Goal: Feedback & Contribution: Contribute content

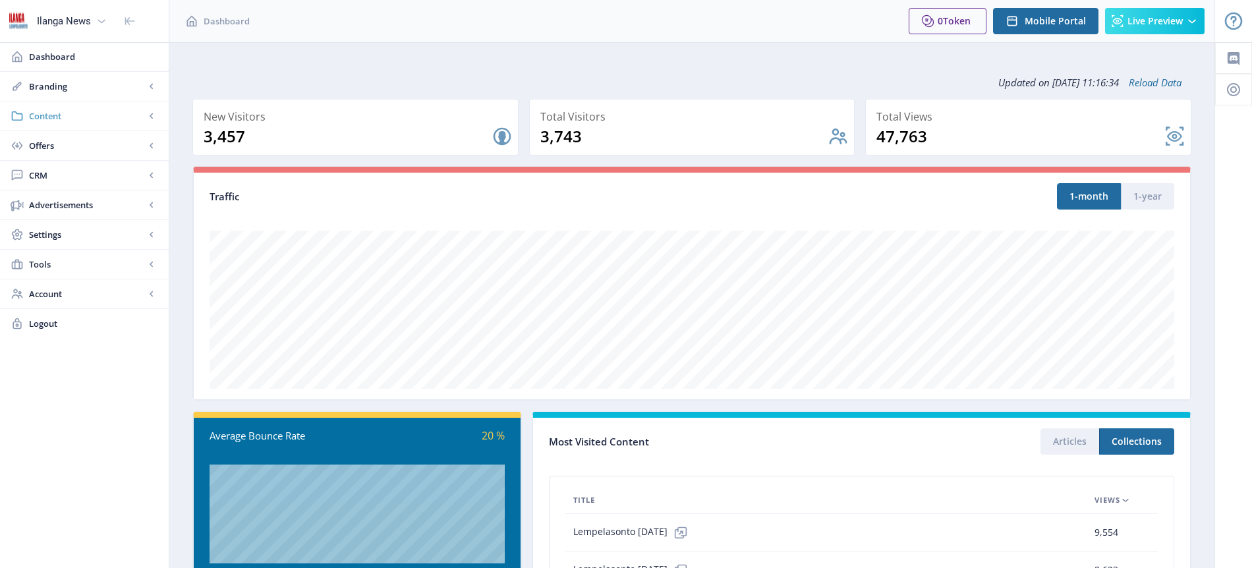
click at [61, 115] on span "Content" at bounding box center [87, 115] width 116 height 13
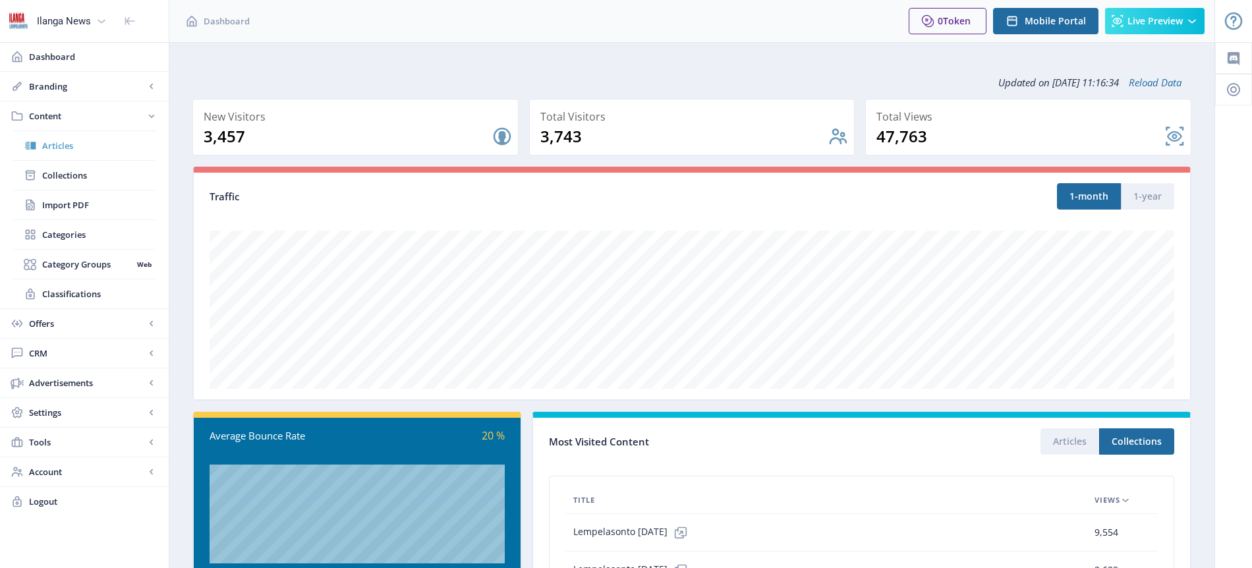
click at [62, 145] on span "Articles" at bounding box center [98, 145] width 113 height 13
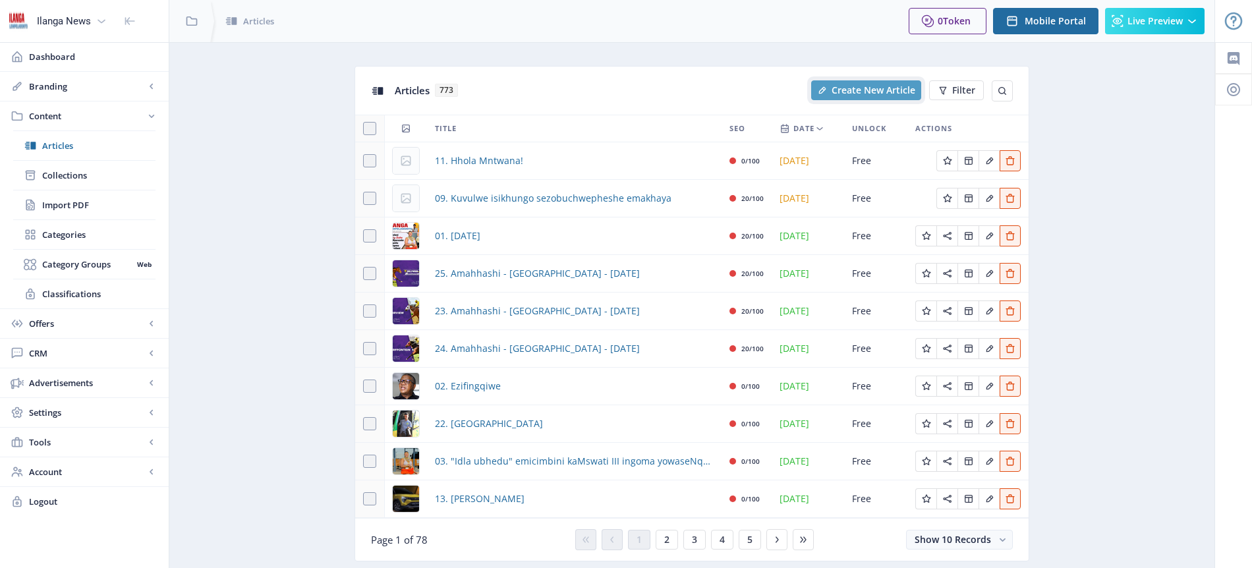
click at [866, 97] on button "Create New Article" at bounding box center [866, 90] width 110 height 20
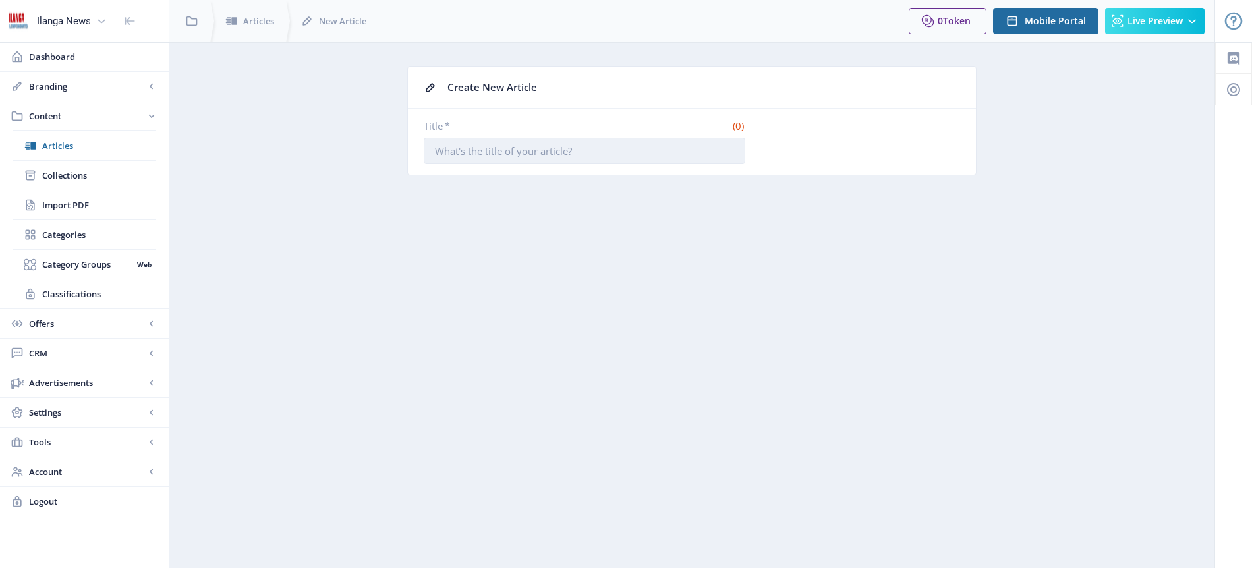
click at [448, 147] on input "Title *" at bounding box center [585, 151] width 322 height 26
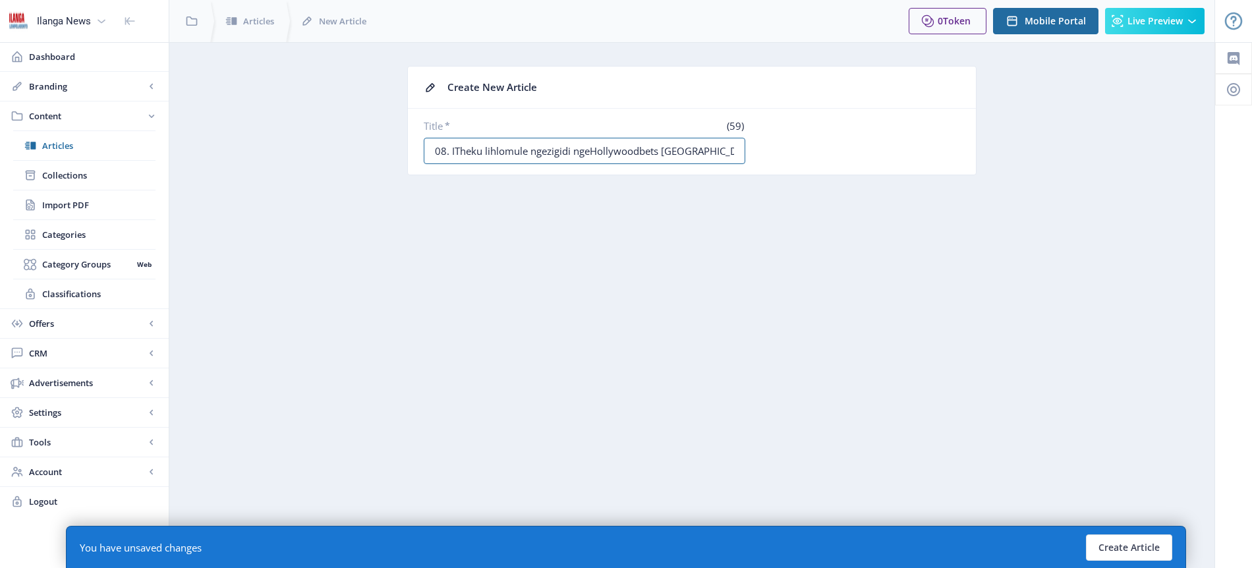
type input "08. ITheku lihlomule ngezigidi ngeHollywoodbets [GEOGRAPHIC_DATA] July"
click at [613, 215] on nb-layout-column "Create New Article Title * (59) 08. ITheku lihlomule ngezigidi ngeHollywoodbets…" at bounding box center [692, 305] width 1046 height 526
click at [1131, 550] on button "Create Article" at bounding box center [1129, 547] width 86 height 26
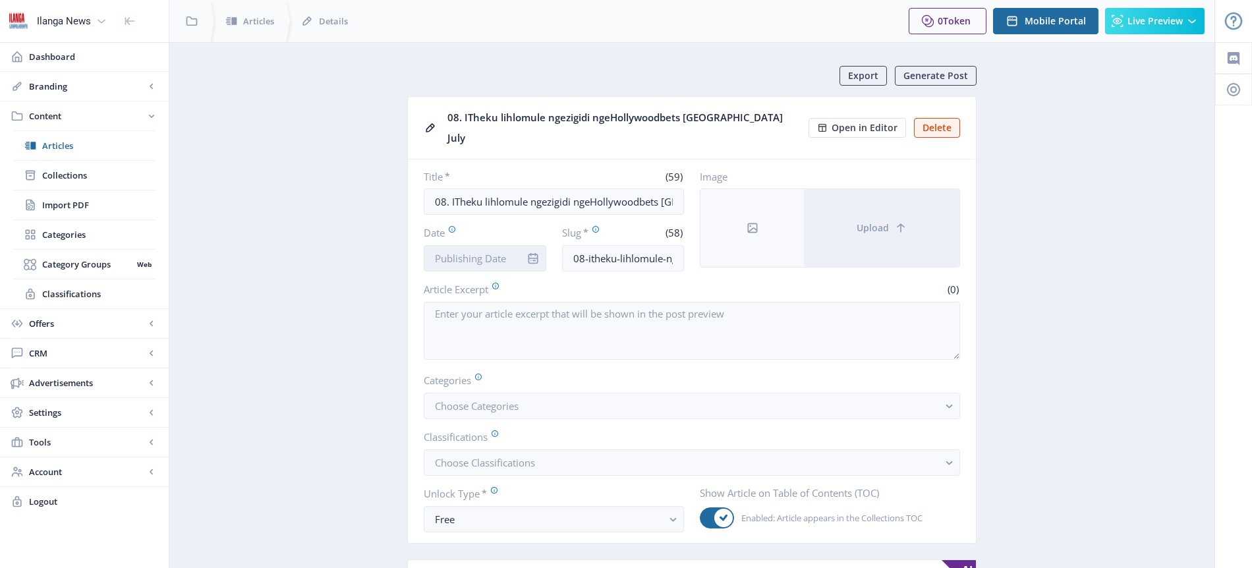
click at [495, 245] on input "Date" at bounding box center [485, 258] width 123 height 26
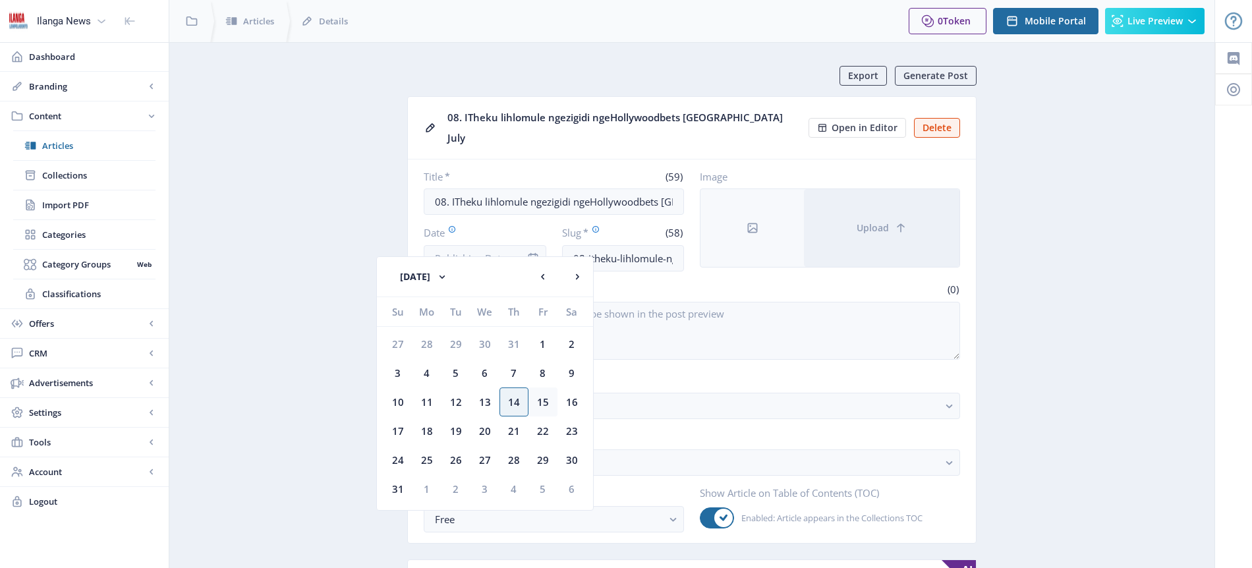
click at [544, 399] on div "15" at bounding box center [542, 401] width 29 height 29
type input "[DATE]"
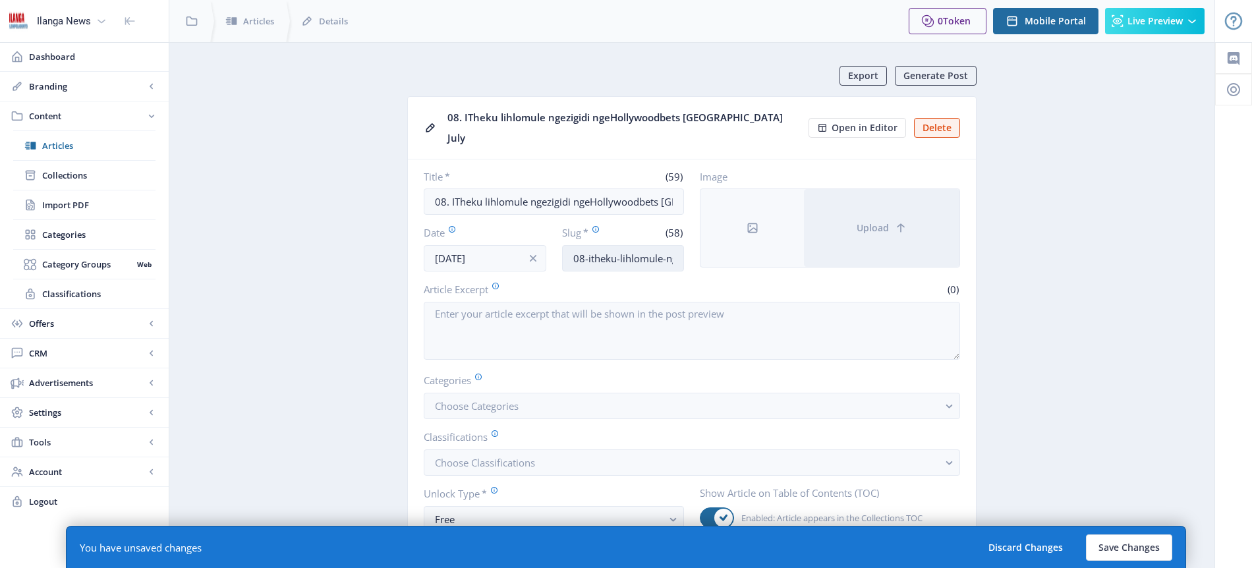
click at [621, 245] on input "08-itheku-lihlomule-ngezigidi-ngehollywoodbets-[GEOGRAPHIC_DATA]-july" at bounding box center [623, 258] width 123 height 26
type input "ITheku-HDJ"
click at [505, 399] on span "Choose Categories" at bounding box center [477, 405] width 84 height 13
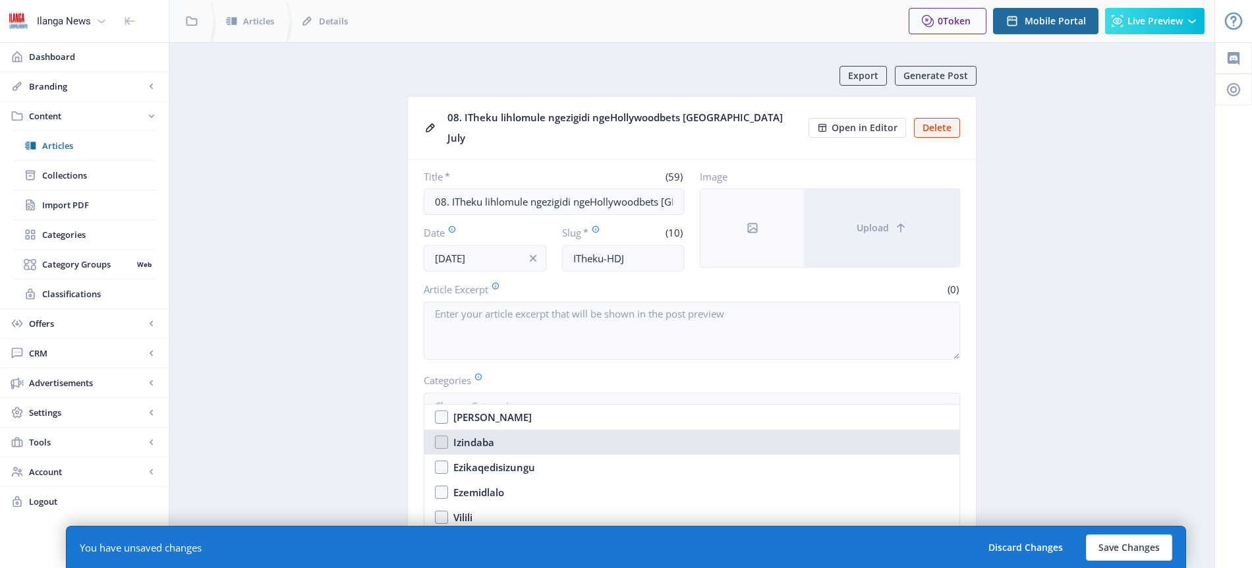
click at [492, 439] on div "Izindaba" at bounding box center [473, 442] width 41 height 16
checkbox input "true"
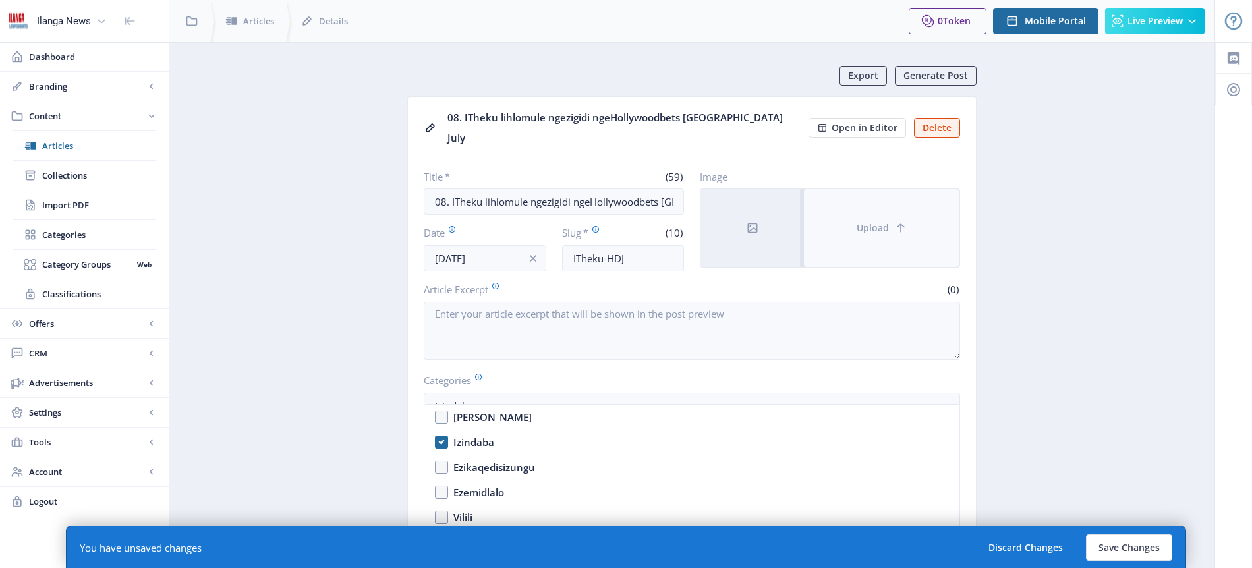
click at [894, 221] on icon at bounding box center [900, 227] width 13 height 13
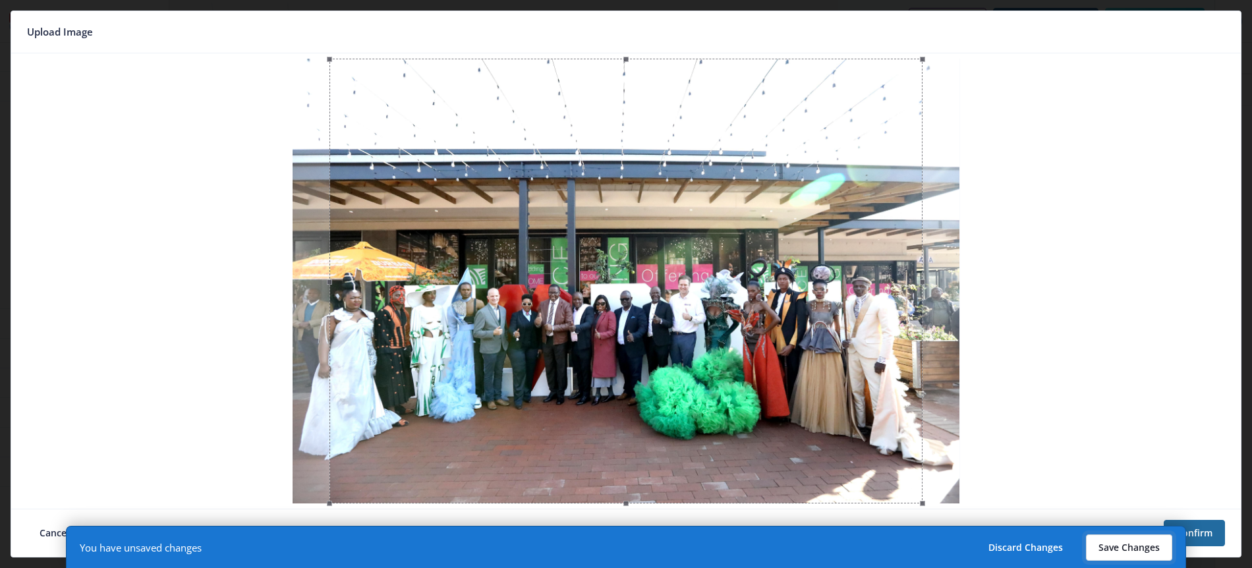
click at [1133, 545] on button "Save Changes" at bounding box center [1129, 547] width 86 height 26
type input "itheku-hdj"
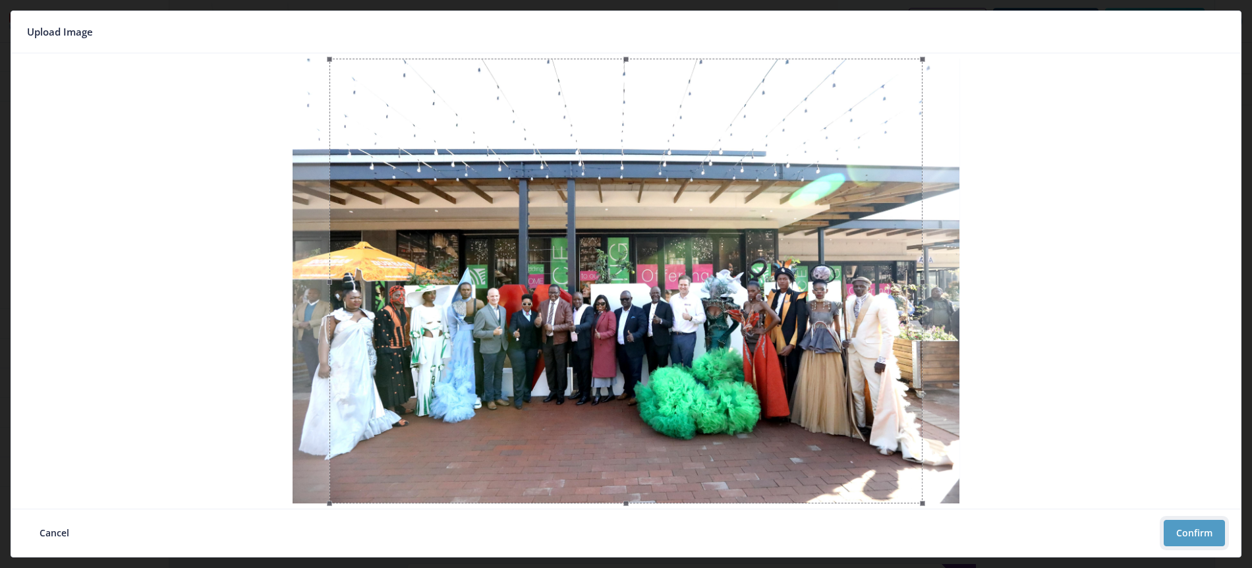
click at [1194, 528] on button "Confirm" at bounding box center [1194, 533] width 61 height 26
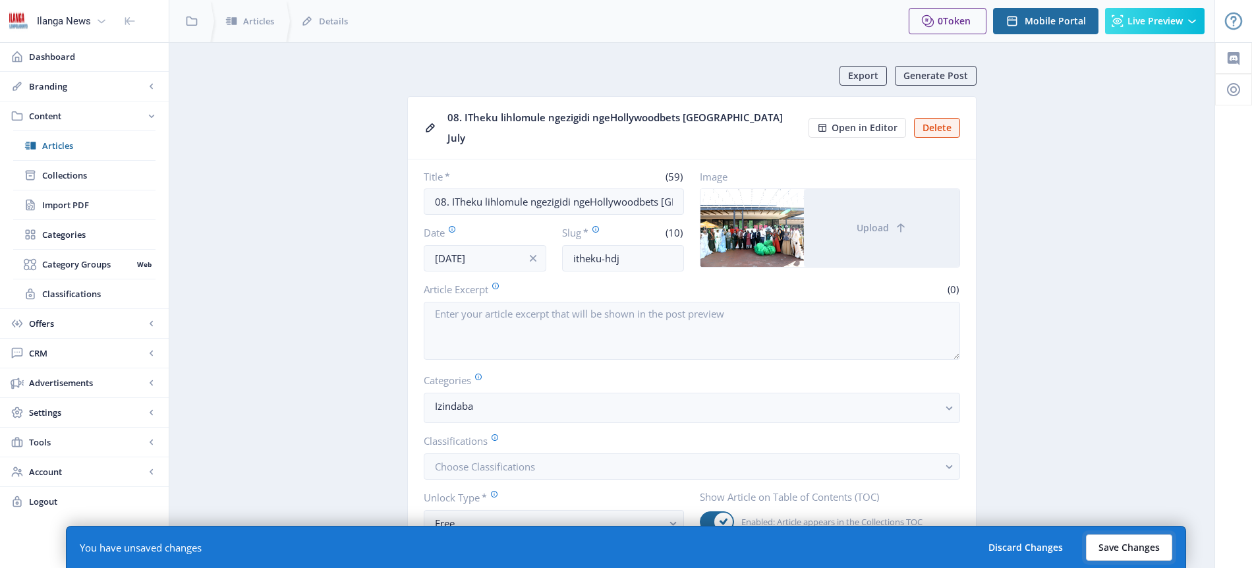
click at [1135, 551] on button "Save Changes" at bounding box center [1129, 547] width 86 height 26
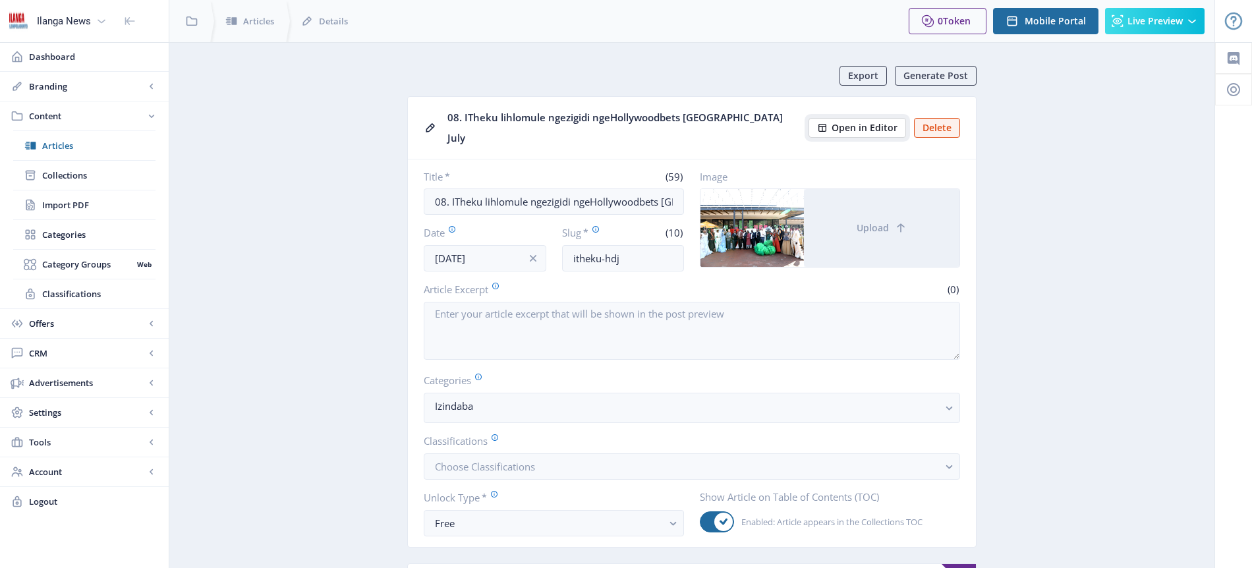
click at [863, 126] on button "Open in Editor" at bounding box center [858, 128] width 98 height 20
click at [74, 150] on span "Articles" at bounding box center [98, 145] width 113 height 13
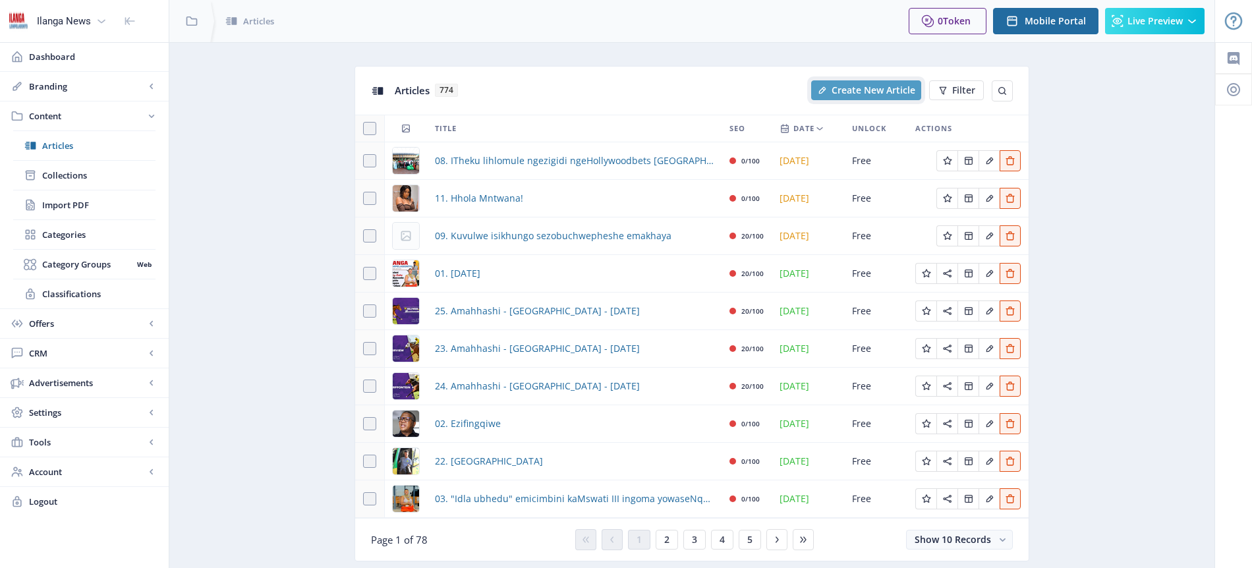
click at [878, 95] on span "Create New Article" at bounding box center [874, 90] width 84 height 11
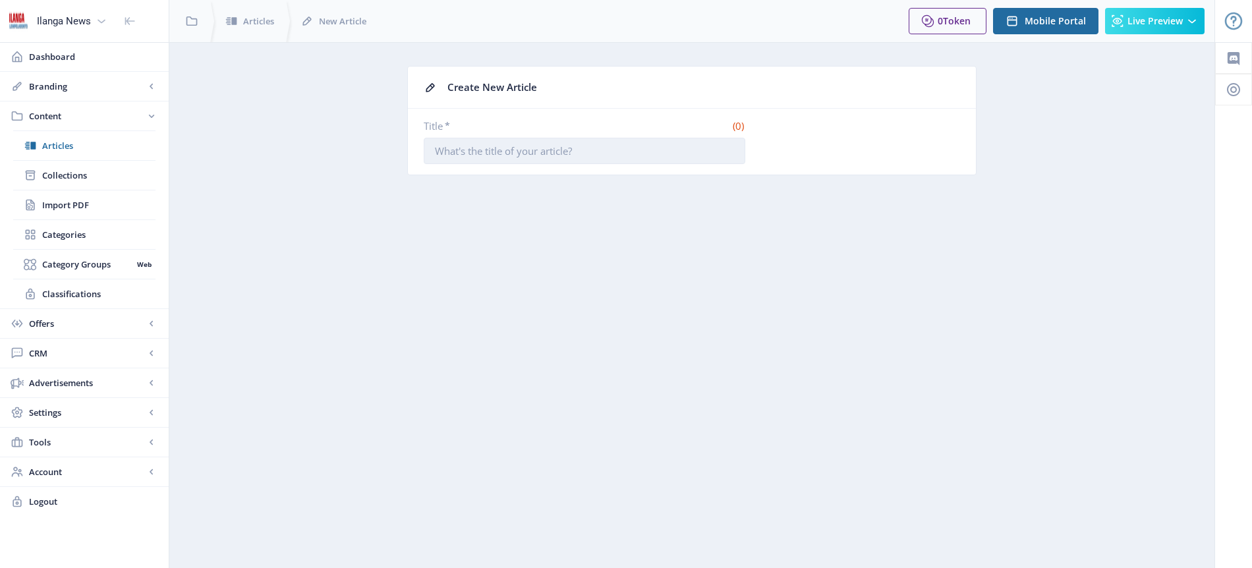
click at [494, 154] on input "Title *" at bounding box center [585, 151] width 322 height 26
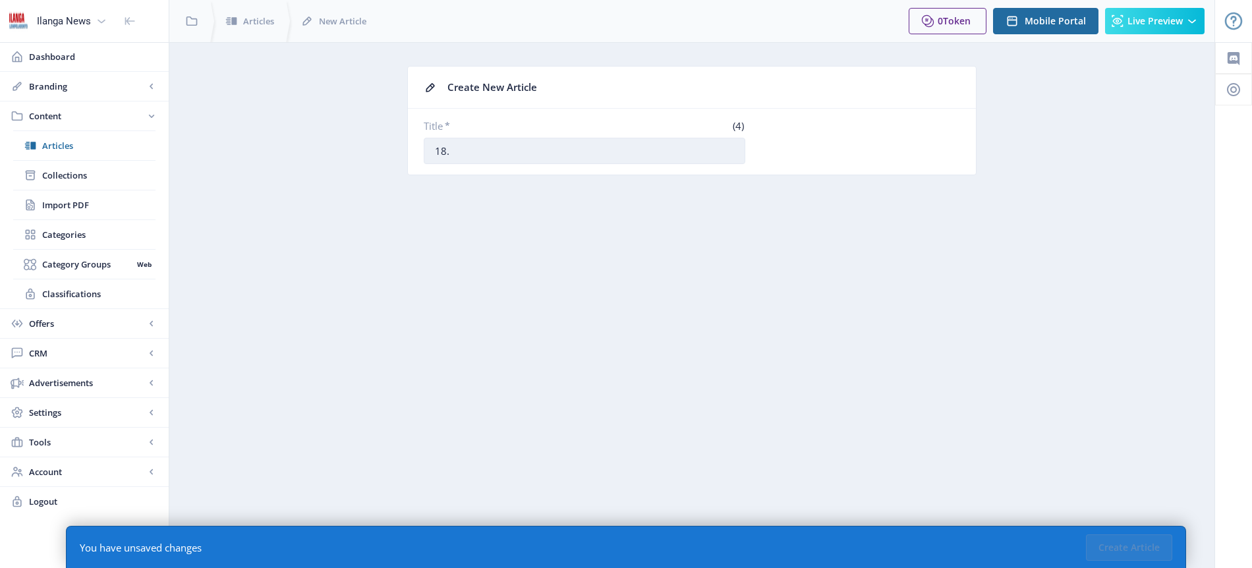
paste input "UHunt uyibona izothwala kanzima iDowns ukuvikela iligi"
type input "18. UHunt uyibona izothwala kanzima iDowns ukuvikela iligi"
click at [1117, 546] on button "Create Article" at bounding box center [1129, 547] width 86 height 26
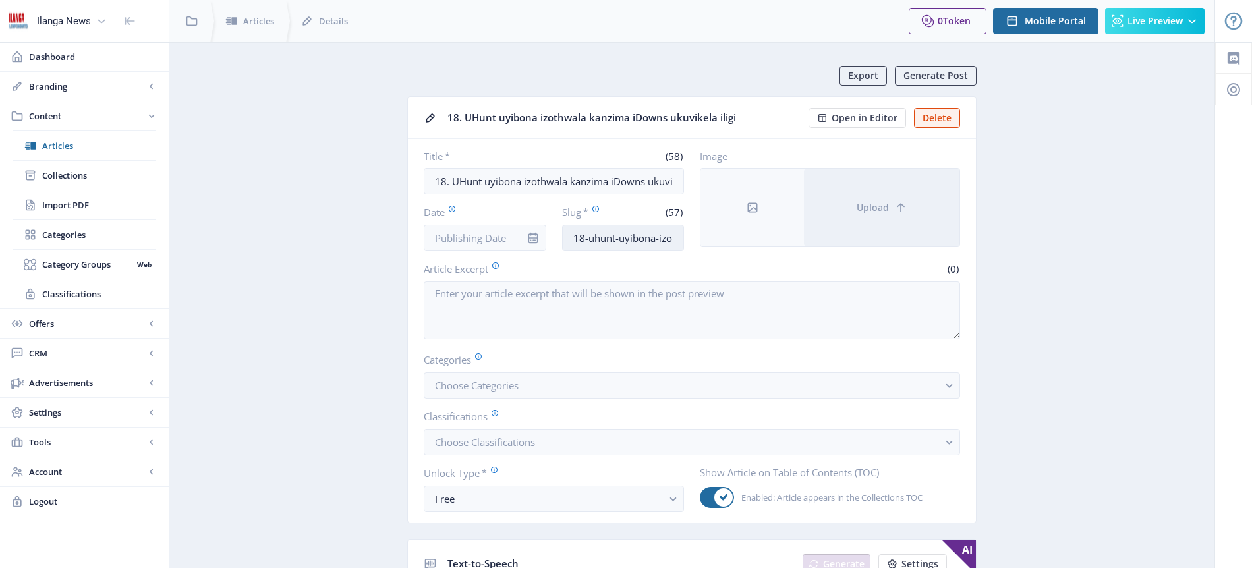
click at [620, 235] on input "18-uhunt-uyibona-izothwala-kanzima-idowns-ukuvikela-iligi" at bounding box center [623, 238] width 123 height 26
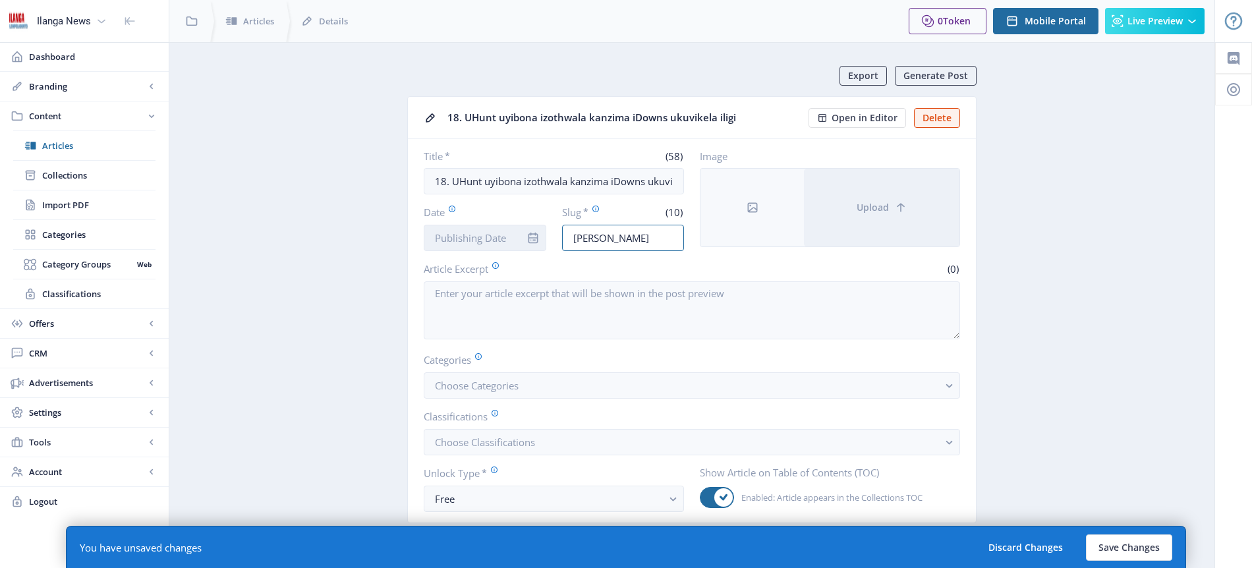
type input "[PERSON_NAME]"
click at [459, 233] on input "Date" at bounding box center [485, 238] width 123 height 26
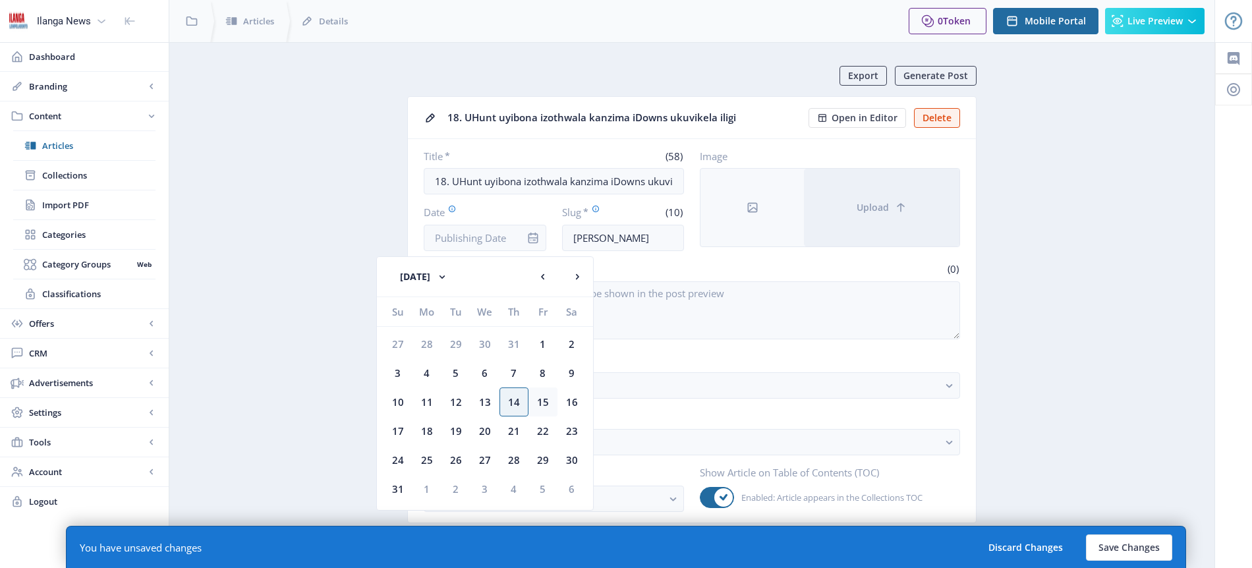
click at [548, 402] on div "15" at bounding box center [542, 401] width 29 height 29
type input "[DATE]"
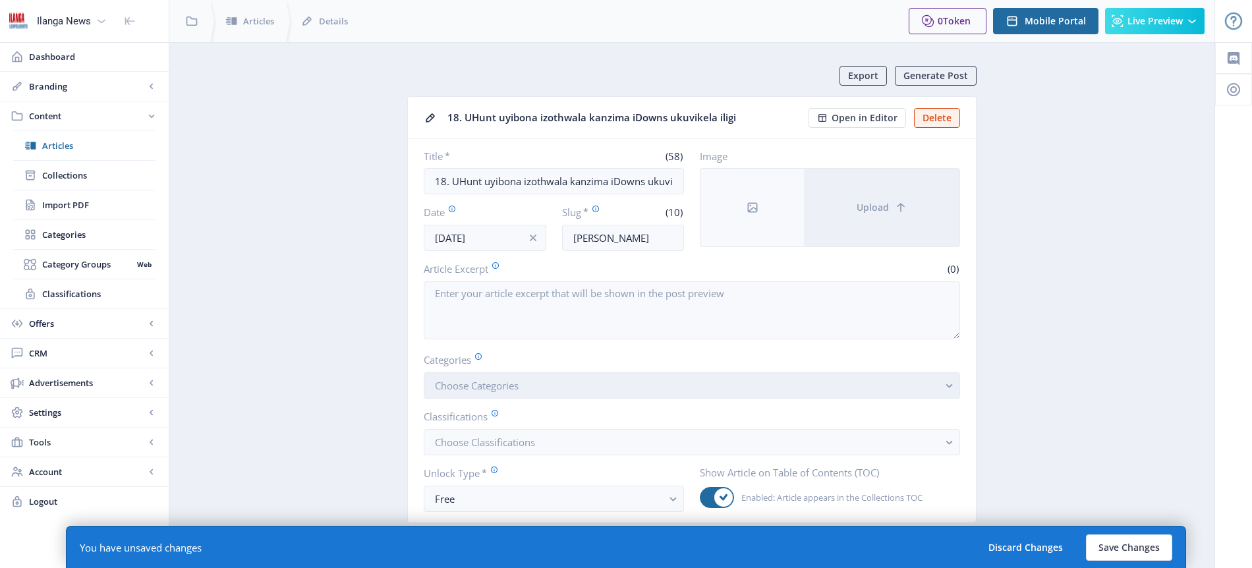
click at [513, 387] on span "Choose Categories" at bounding box center [477, 385] width 84 height 13
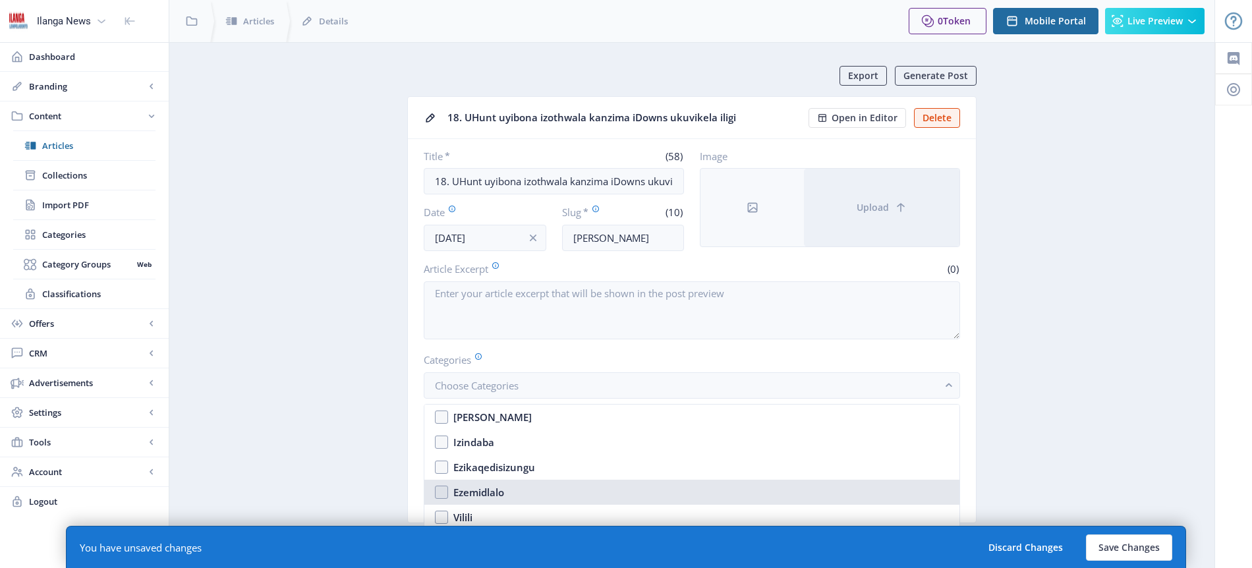
click at [495, 492] on div "Ezemidlalo" at bounding box center [478, 492] width 51 height 16
checkbox input "true"
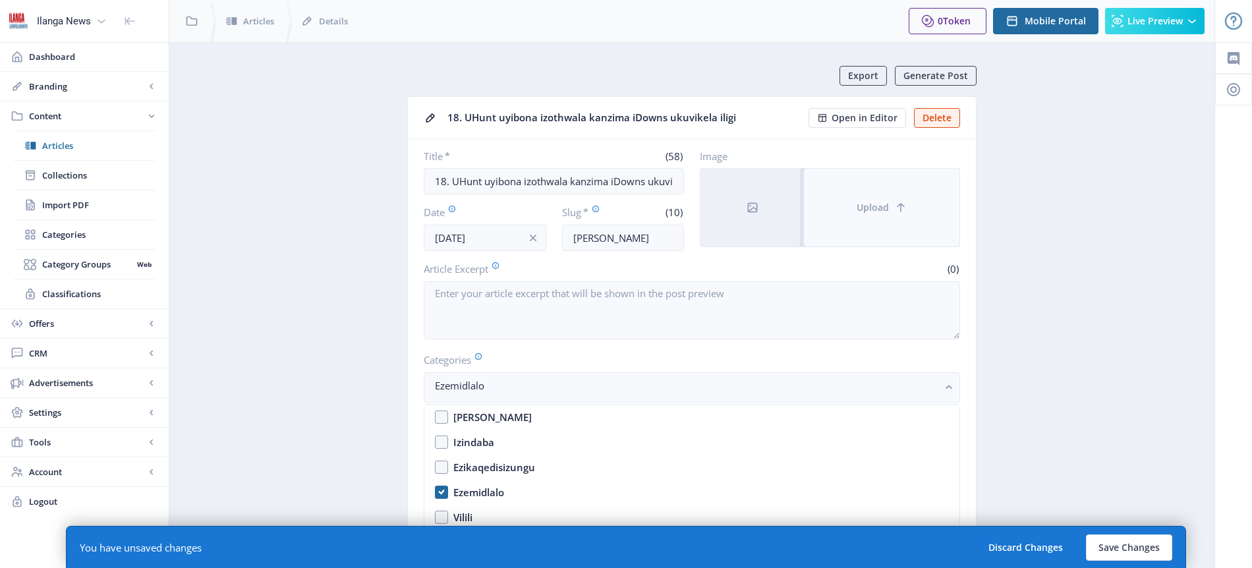
click at [879, 206] on span "Upload" at bounding box center [873, 207] width 32 height 11
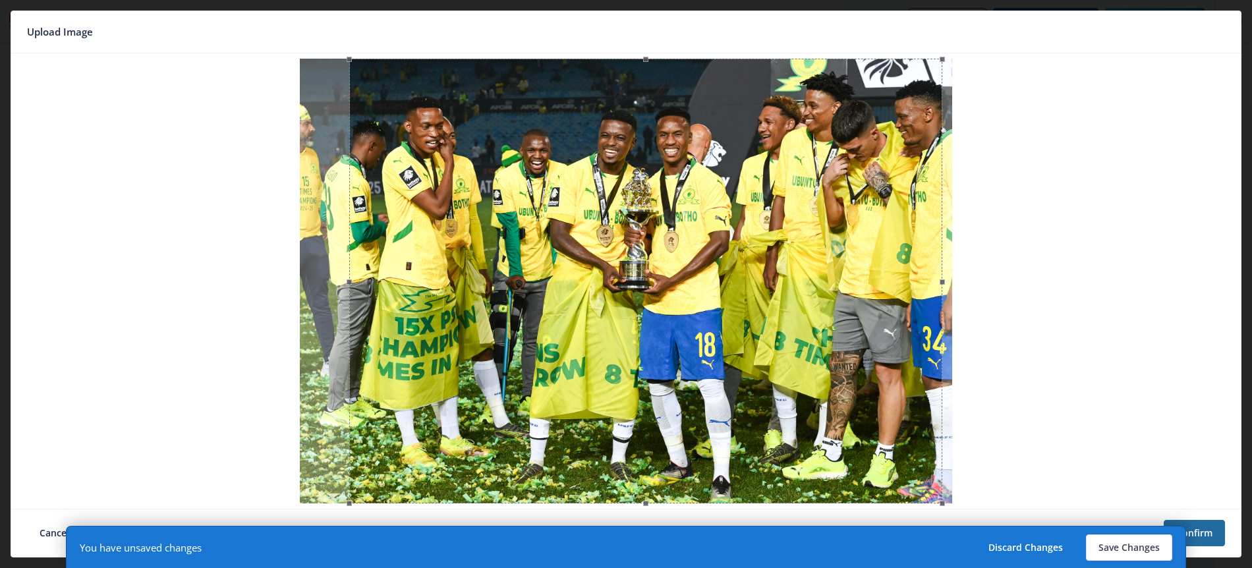
drag, startPoint x: 654, startPoint y: 251, endPoint x: 674, endPoint y: 250, distance: 19.8
click at [674, 250] on div at bounding box center [645, 281] width 593 height 445
click at [1128, 540] on button "Save Changes" at bounding box center [1129, 547] width 86 height 26
click at [1126, 546] on button "Save Changes" at bounding box center [1129, 547] width 86 height 26
type input "[PERSON_NAME]"
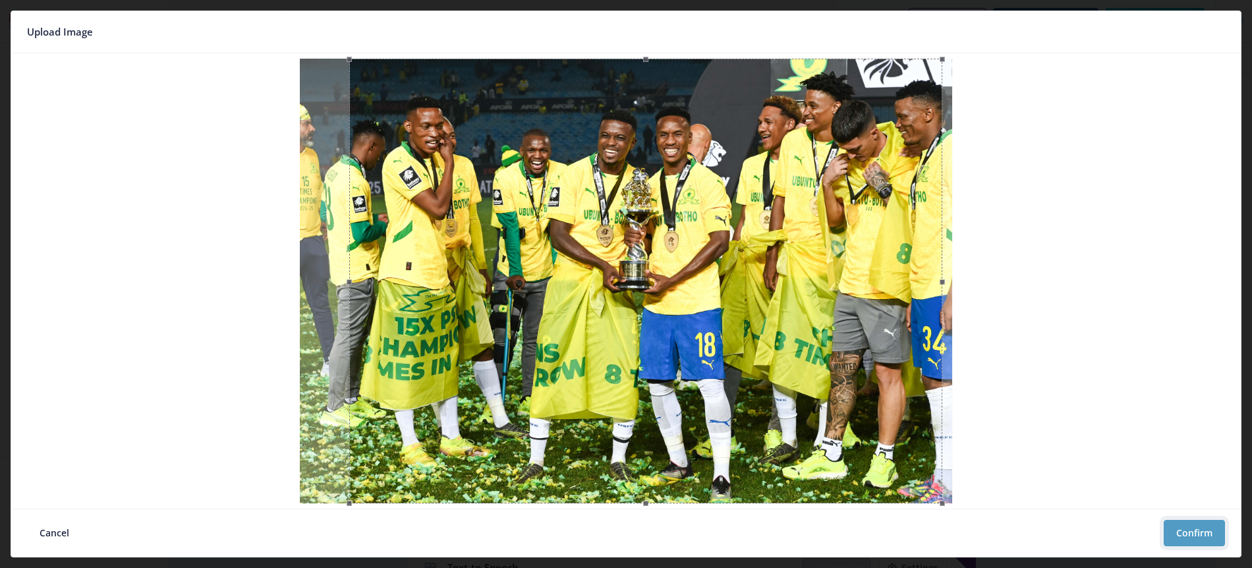
click at [1197, 532] on button "Confirm" at bounding box center [1194, 533] width 61 height 26
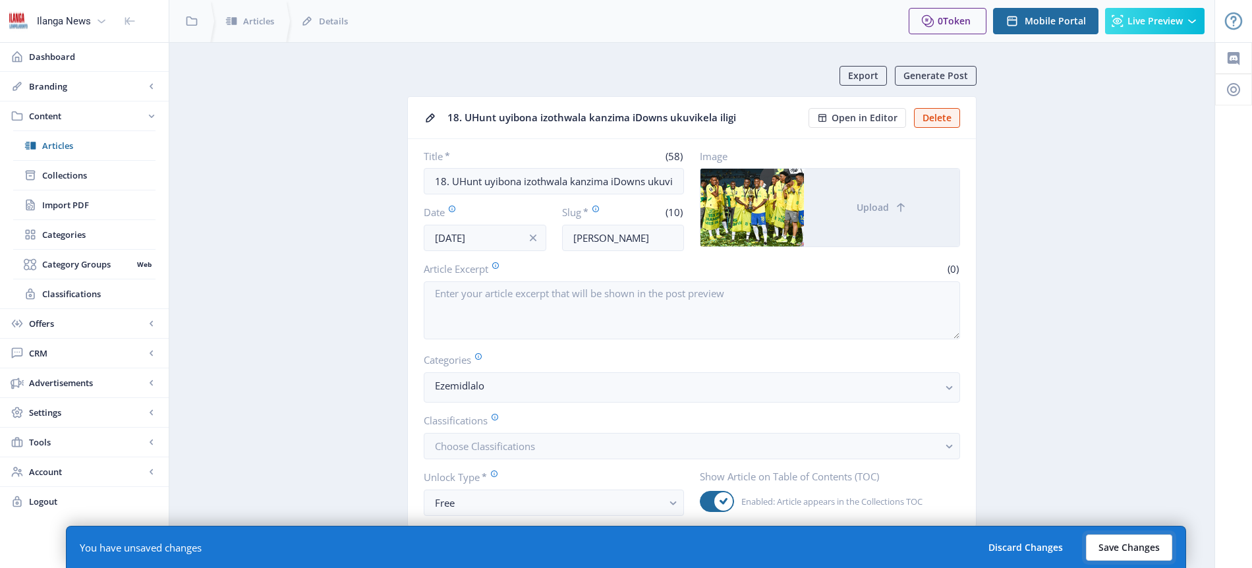
click at [1128, 544] on button "Save Changes" at bounding box center [1129, 547] width 86 height 26
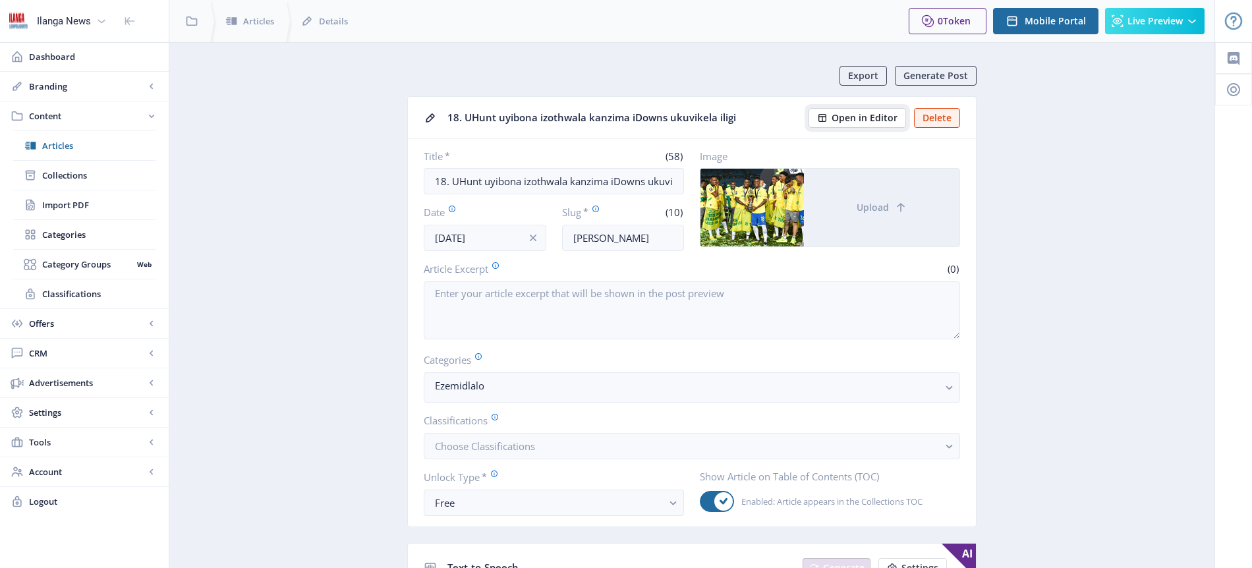
click at [880, 116] on span "Open in Editor" at bounding box center [865, 118] width 66 height 11
click at [65, 142] on span "Articles" at bounding box center [98, 145] width 113 height 13
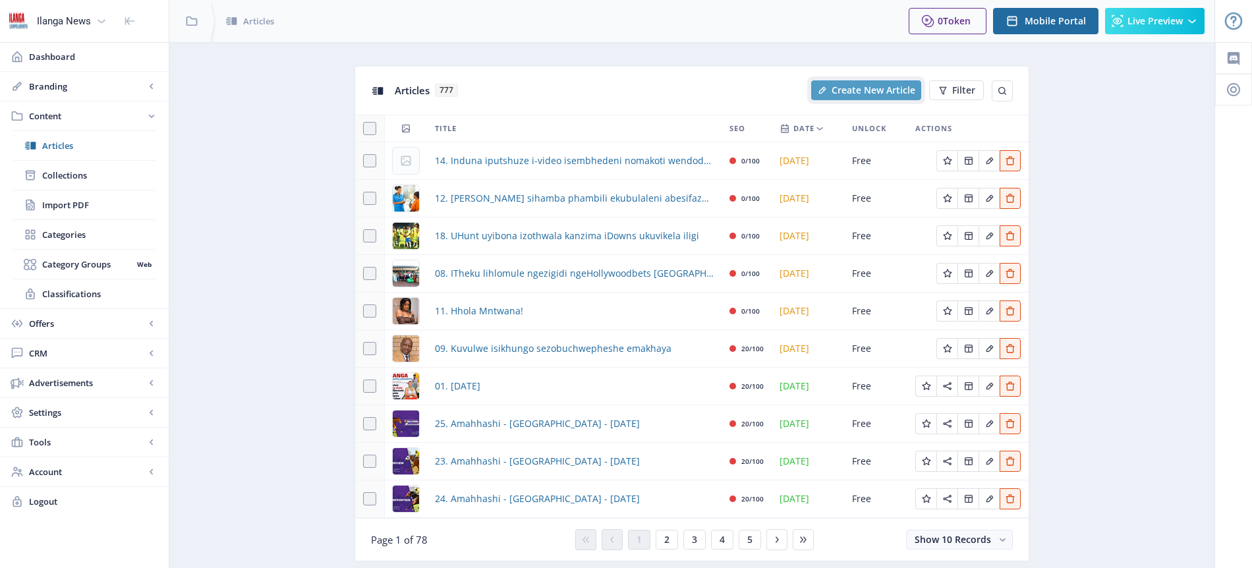
click at [869, 88] on span "Create New Article" at bounding box center [874, 90] width 84 height 11
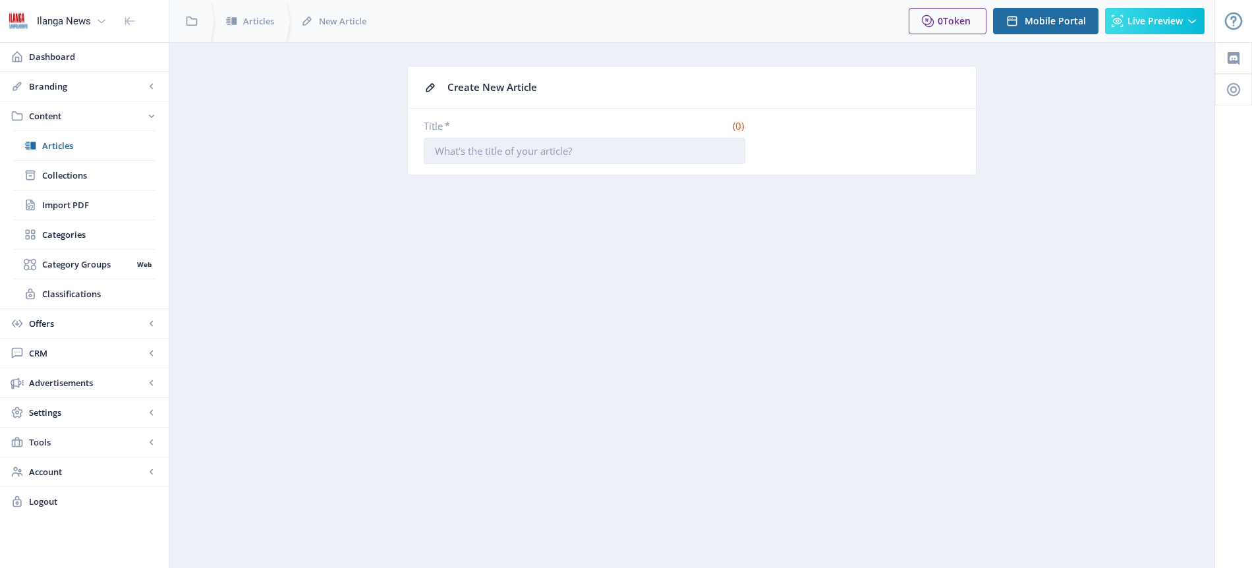
click at [490, 146] on input "Title *" at bounding box center [585, 151] width 322 height 26
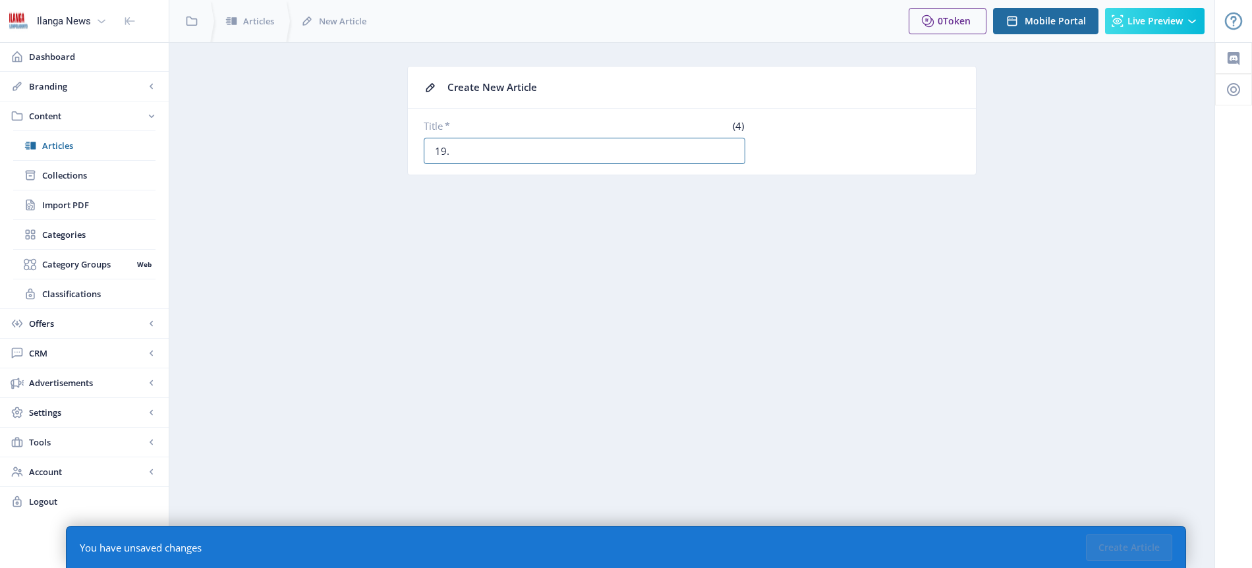
paste input "Ulubalubela ukubuyela kwiBafana ezodlala kwi-Afcon"
type input "19. Ulubalubela ukubuyela kwiBafana ezodlala kwi-Afcon"
click at [1126, 551] on button "Create Article" at bounding box center [1129, 547] width 86 height 26
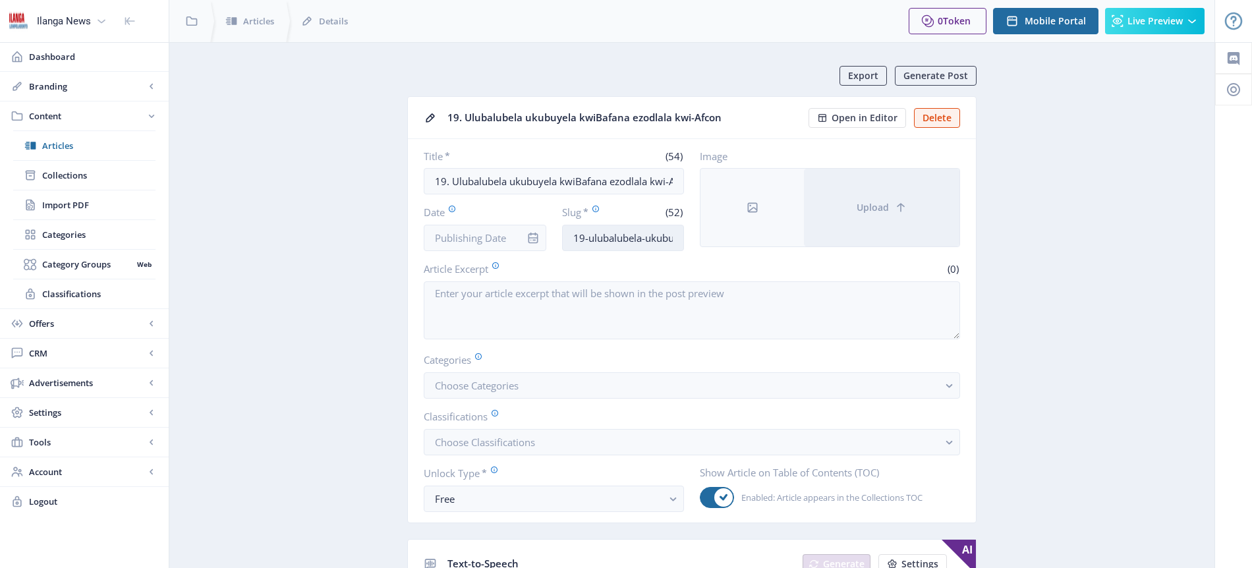
click at [650, 237] on input "19-ulubalubela-ukubuyela-kwibafana-ezodlala-kwiafcon" at bounding box center [623, 238] width 123 height 26
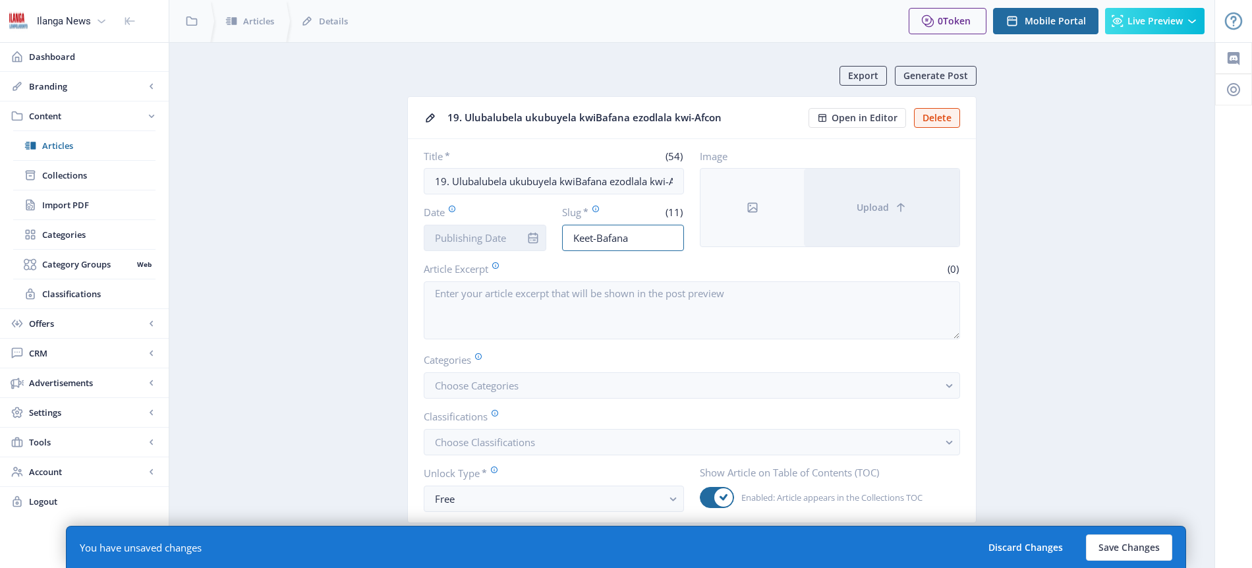
type input "Keet-Bafana"
click at [457, 231] on input "Date" at bounding box center [485, 238] width 123 height 26
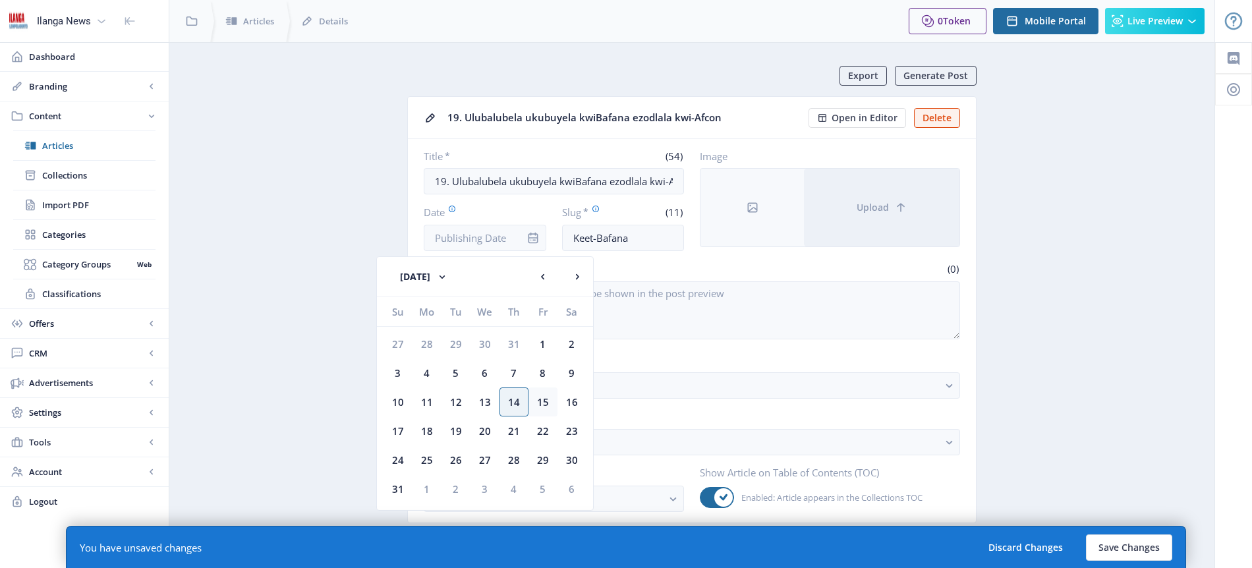
click at [546, 398] on div "15" at bounding box center [542, 401] width 29 height 29
type input "[DATE]"
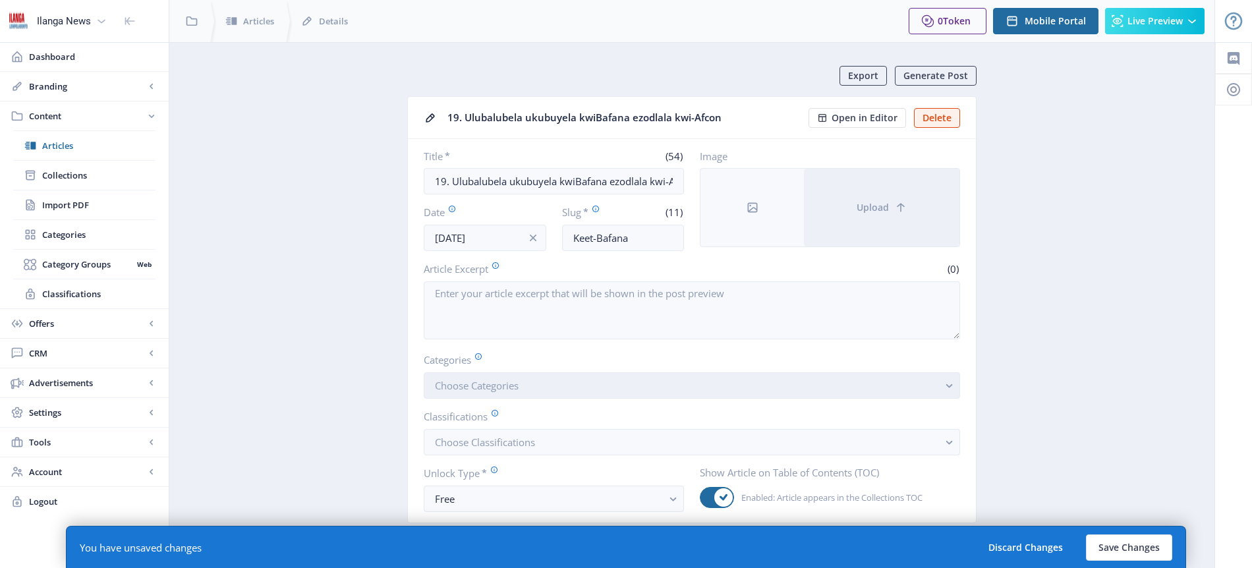
click at [482, 387] on span "Choose Categories" at bounding box center [477, 385] width 84 height 13
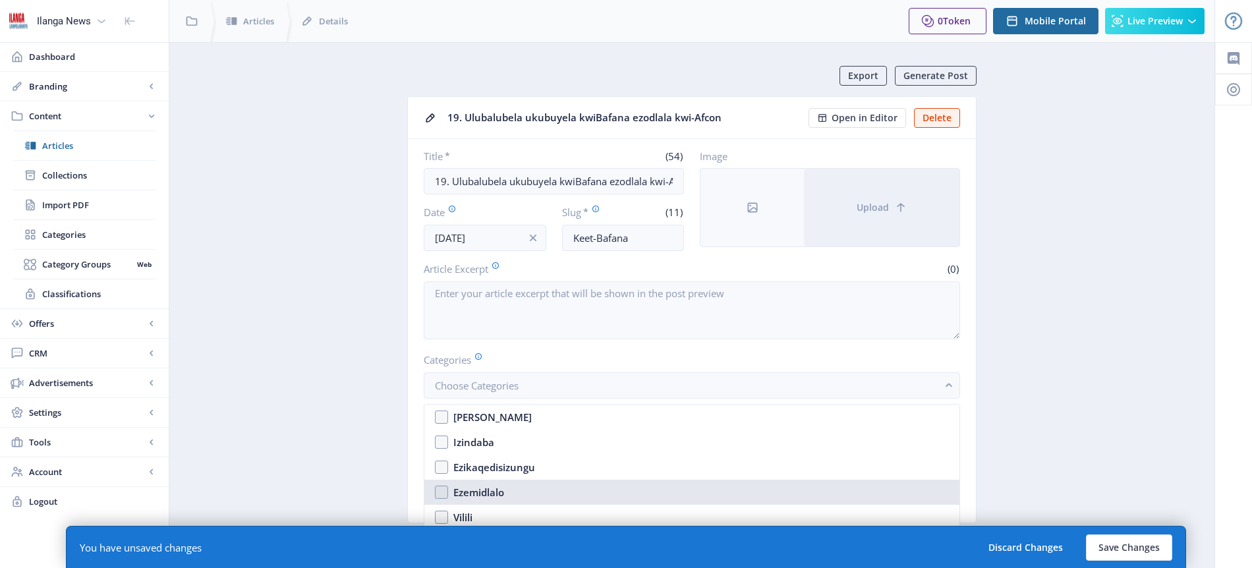
click at [476, 495] on div "Ezemidlalo" at bounding box center [478, 492] width 51 height 16
checkbox input "true"
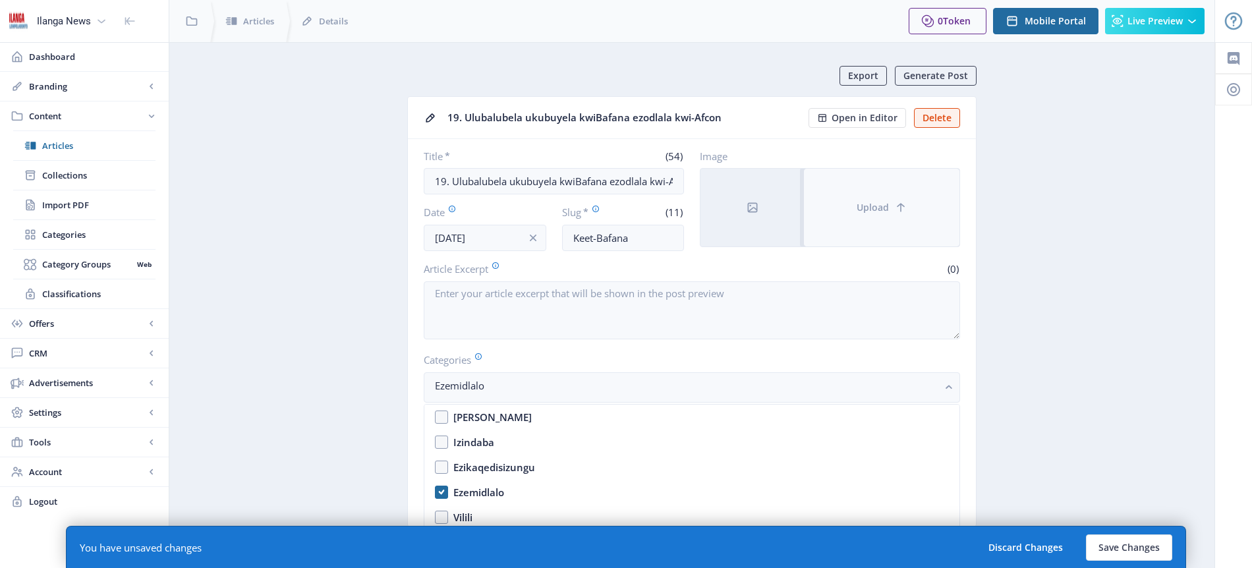
click at [889, 202] on button "Upload" at bounding box center [882, 208] width 156 height 78
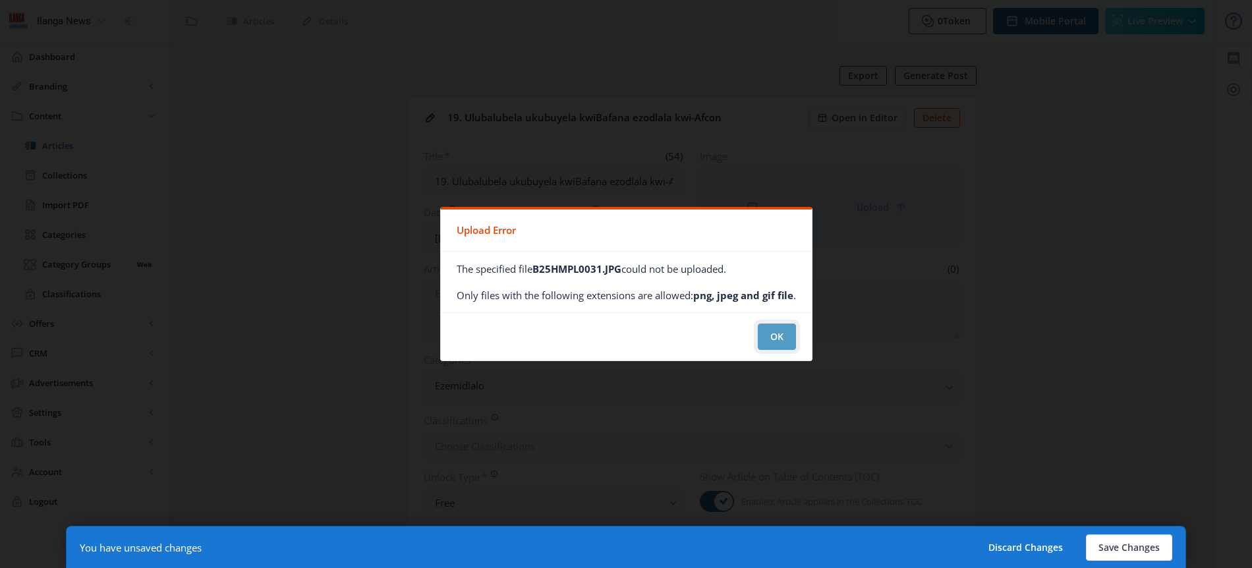
click at [770, 339] on button "OK" at bounding box center [777, 337] width 38 height 26
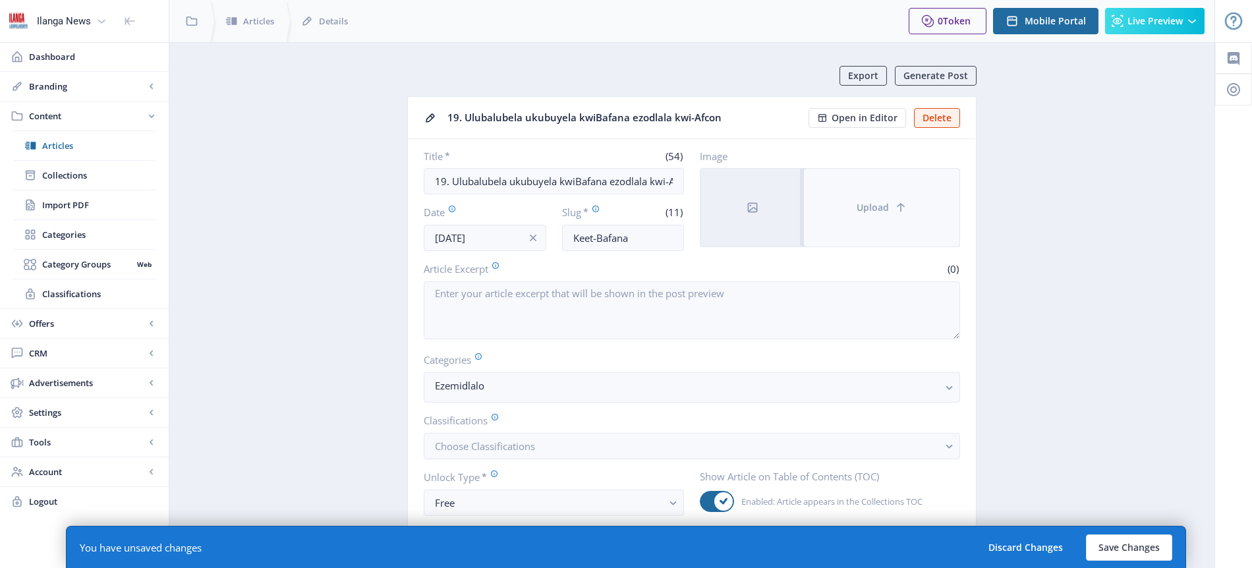
click at [907, 206] on button "Upload" at bounding box center [882, 208] width 156 height 78
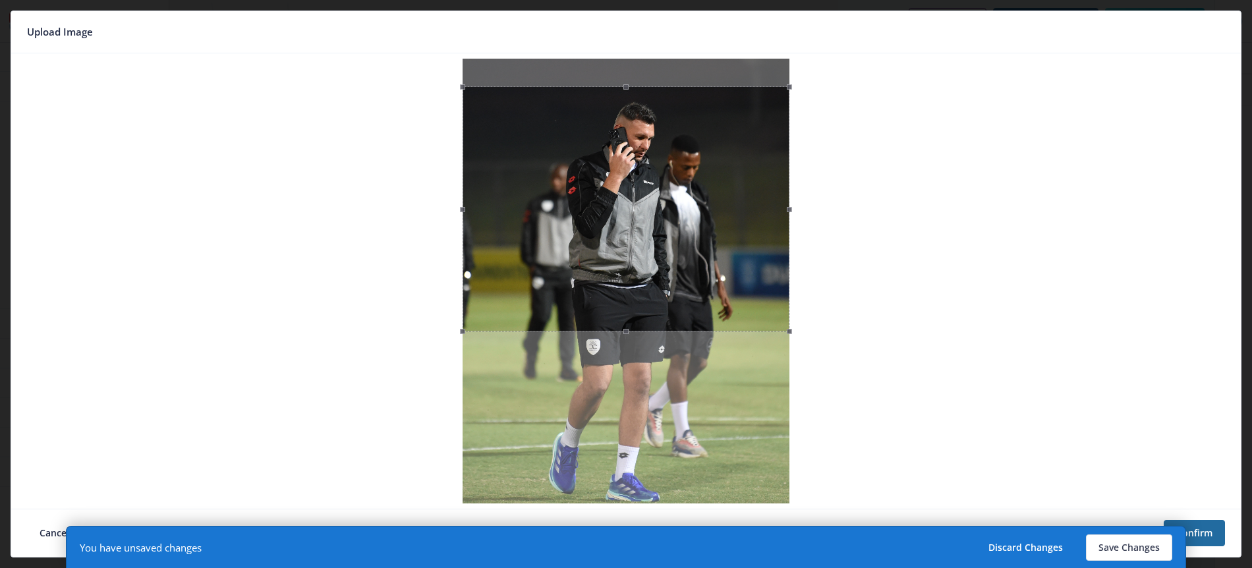
drag, startPoint x: 680, startPoint y: 216, endPoint x: 674, endPoint y: 244, distance: 28.3
click at [674, 244] on div at bounding box center [626, 208] width 327 height 245
click at [1149, 541] on button "Save Changes" at bounding box center [1129, 547] width 86 height 26
type input "keet-bafana"
click at [1144, 547] on nb-card-footer "Cancel Confirm" at bounding box center [626, 533] width 1230 height 48
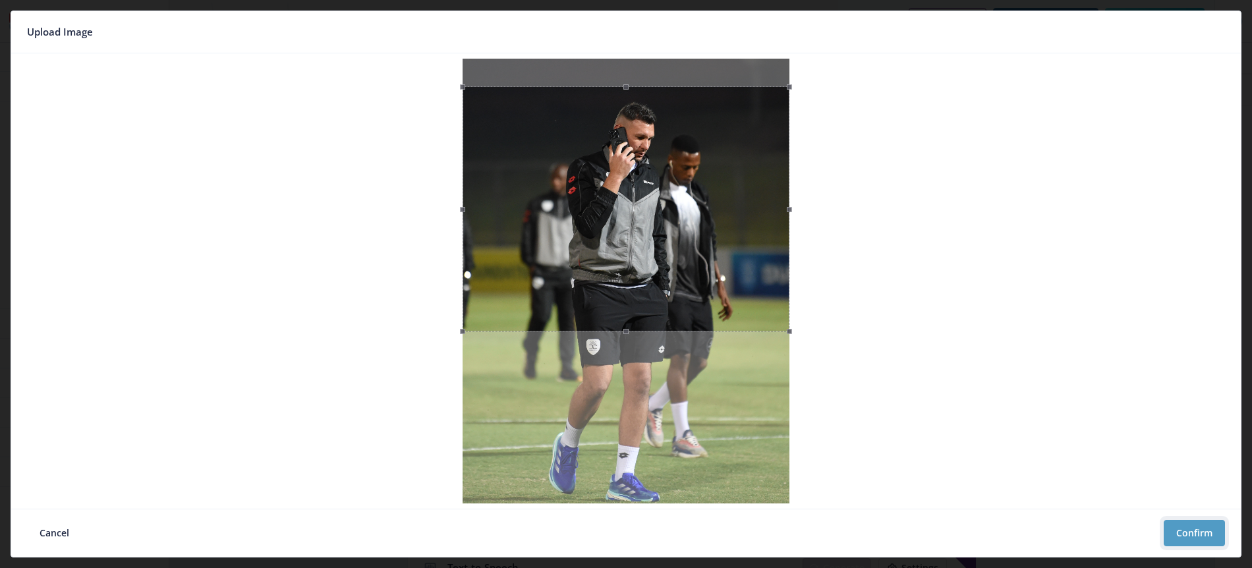
click at [1200, 534] on button "Confirm" at bounding box center [1194, 533] width 61 height 26
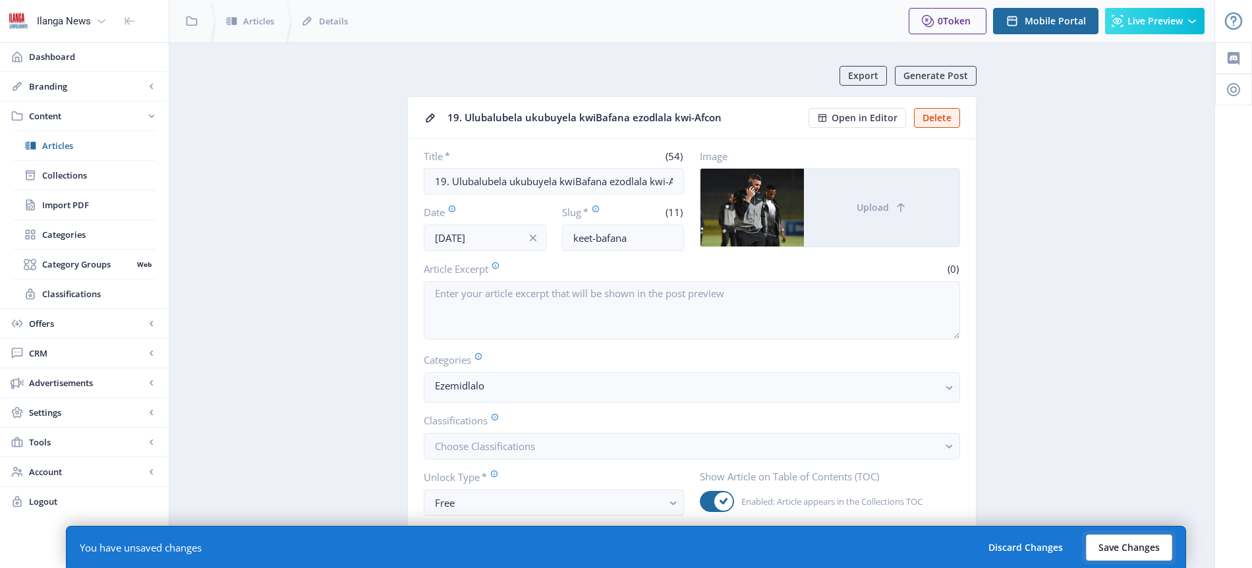
click at [1114, 548] on button "Save Changes" at bounding box center [1129, 547] width 86 height 26
click at [1134, 548] on button "Save Changes" at bounding box center [1129, 547] width 86 height 26
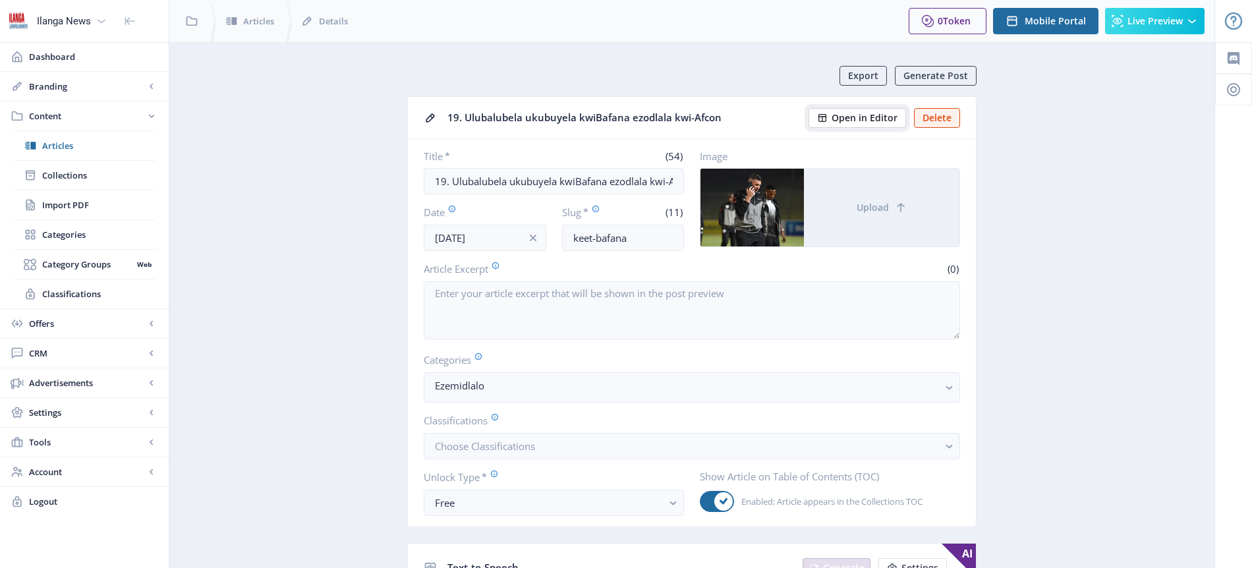
click at [879, 117] on span "Open in Editor" at bounding box center [865, 118] width 66 height 11
click at [68, 149] on span "Articles" at bounding box center [98, 145] width 113 height 13
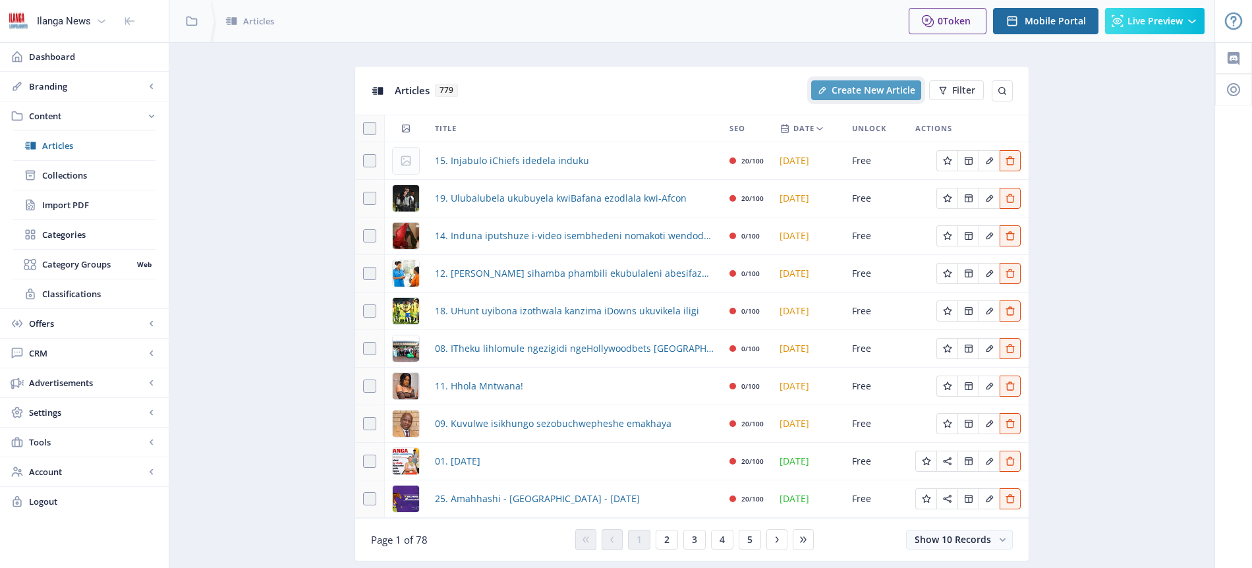
click at [869, 90] on span "Create New Article" at bounding box center [874, 90] width 84 height 11
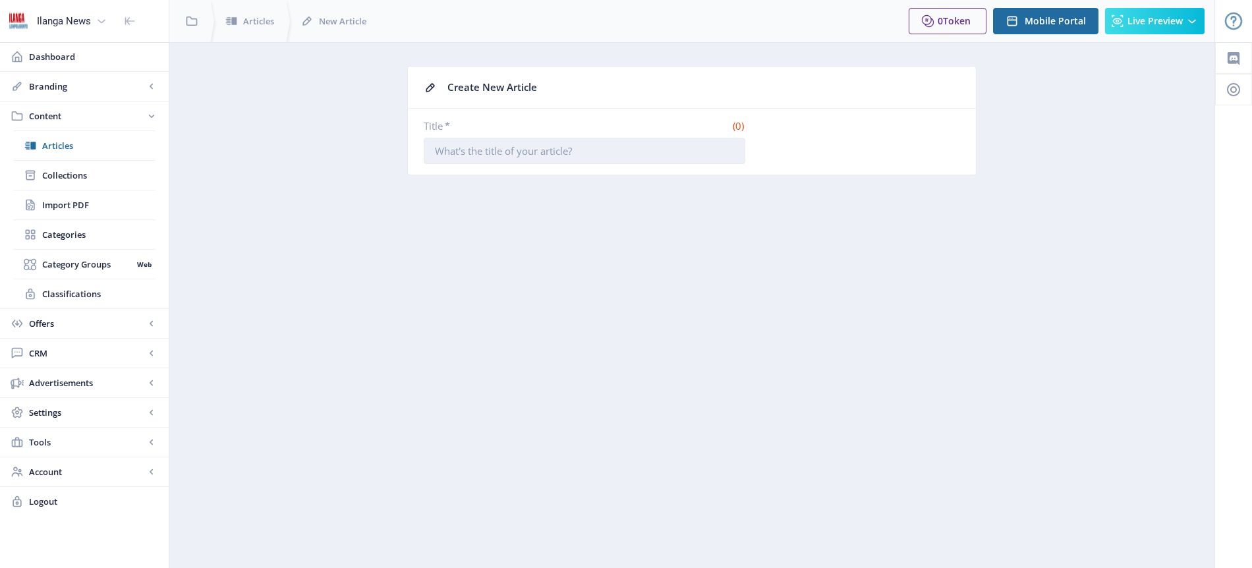
click at [467, 152] on input "Title *" at bounding box center [585, 151] width 322 height 26
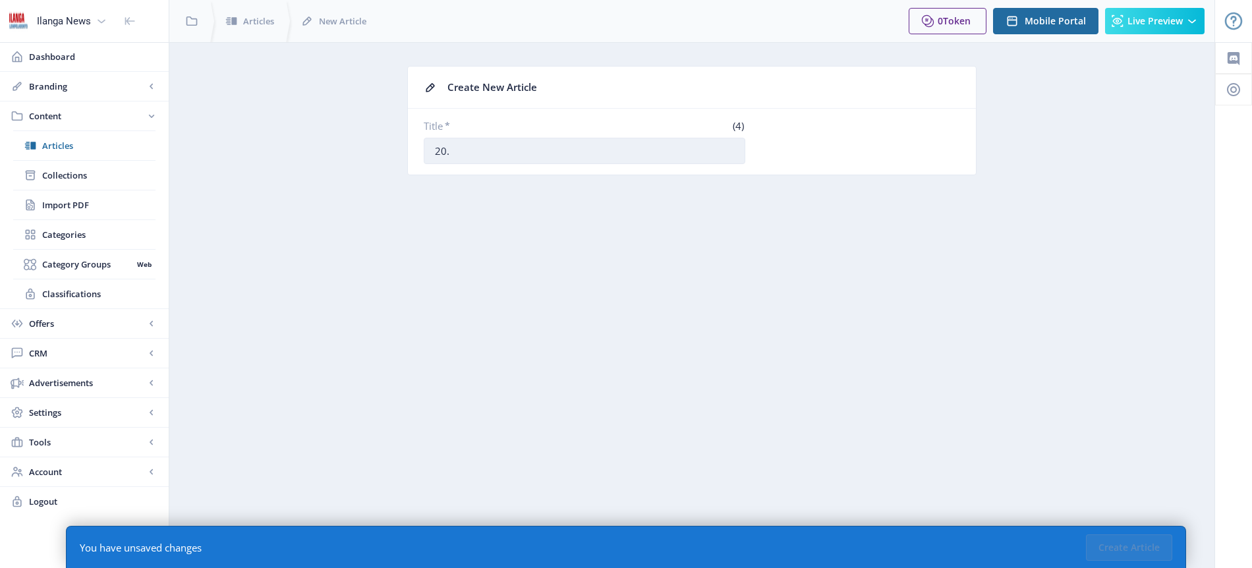
paste input "Uyabalisa umqeqeshi weSpurs ededele inyamazane seyisemlonyeni"
type input "20. Uyabalisa umqeqeshi weSpurs ededele inyamazane seyisemlonyeni"
click at [1127, 551] on button "Create Article" at bounding box center [1129, 547] width 86 height 26
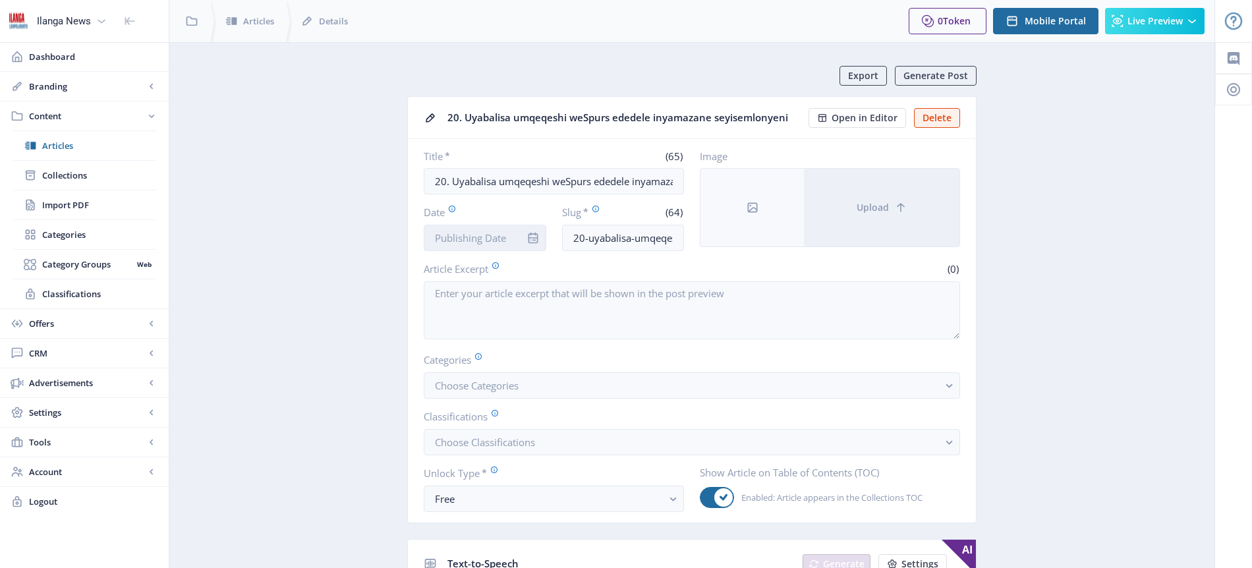
click at [489, 234] on input "Date" at bounding box center [485, 238] width 123 height 26
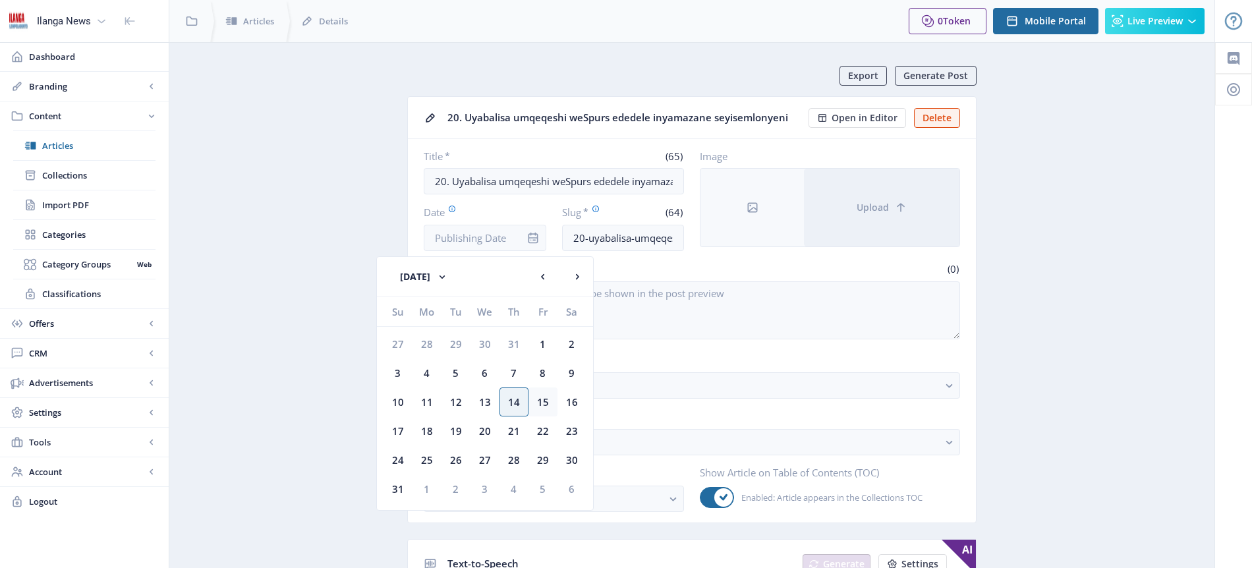
click at [548, 403] on div "15" at bounding box center [542, 401] width 29 height 29
type input "[DATE]"
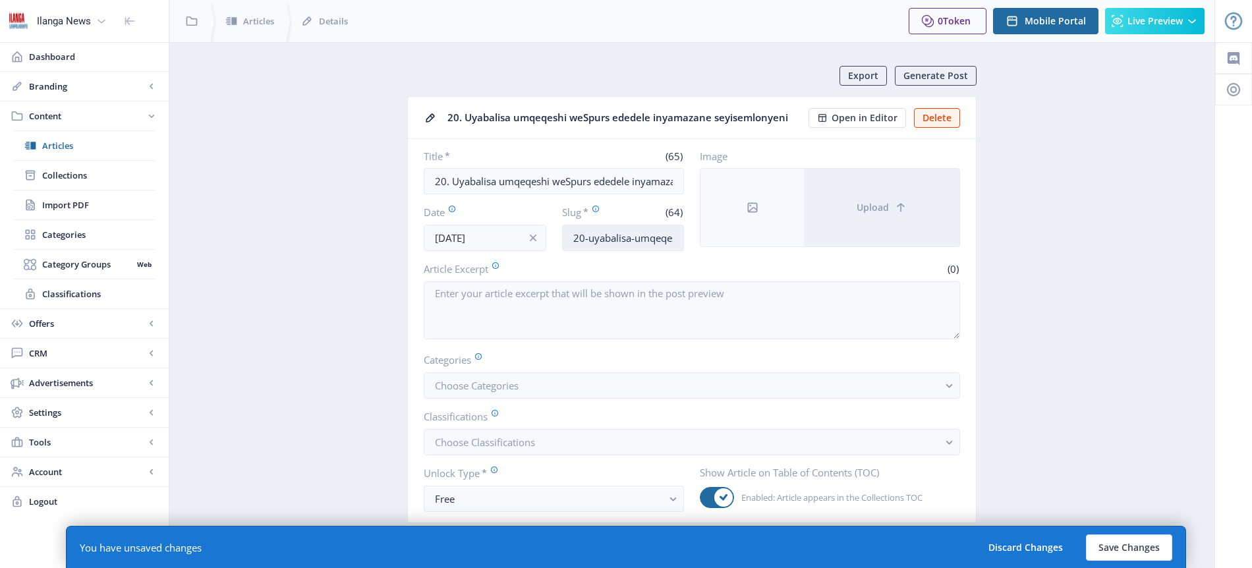
click at [637, 235] on input "20-uyabalisa-umqeqeshi-wespurs-[GEOGRAPHIC_DATA]-[GEOGRAPHIC_DATA]-seyisemlonye…" at bounding box center [623, 238] width 123 height 26
type input "[PERSON_NAME]"
click at [532, 378] on button "Choose Categories" at bounding box center [692, 385] width 536 height 26
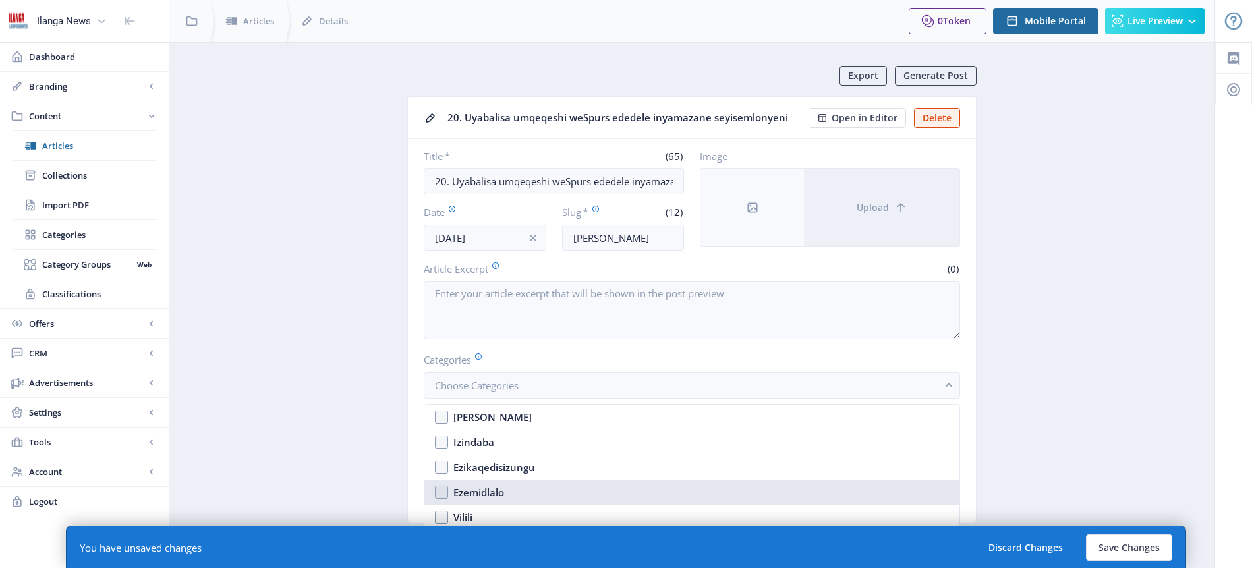
click at [478, 493] on div "Ezemidlalo" at bounding box center [478, 492] width 51 height 16
checkbox input "true"
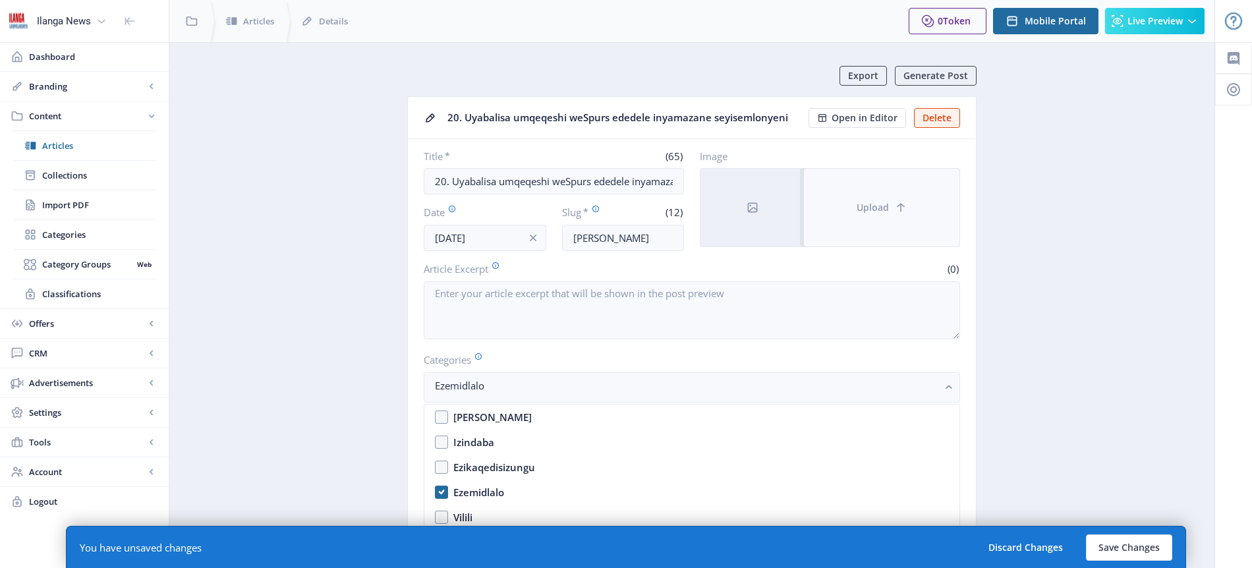
click at [877, 206] on span "Upload" at bounding box center [873, 207] width 32 height 11
